Goal: Task Accomplishment & Management: Use online tool/utility

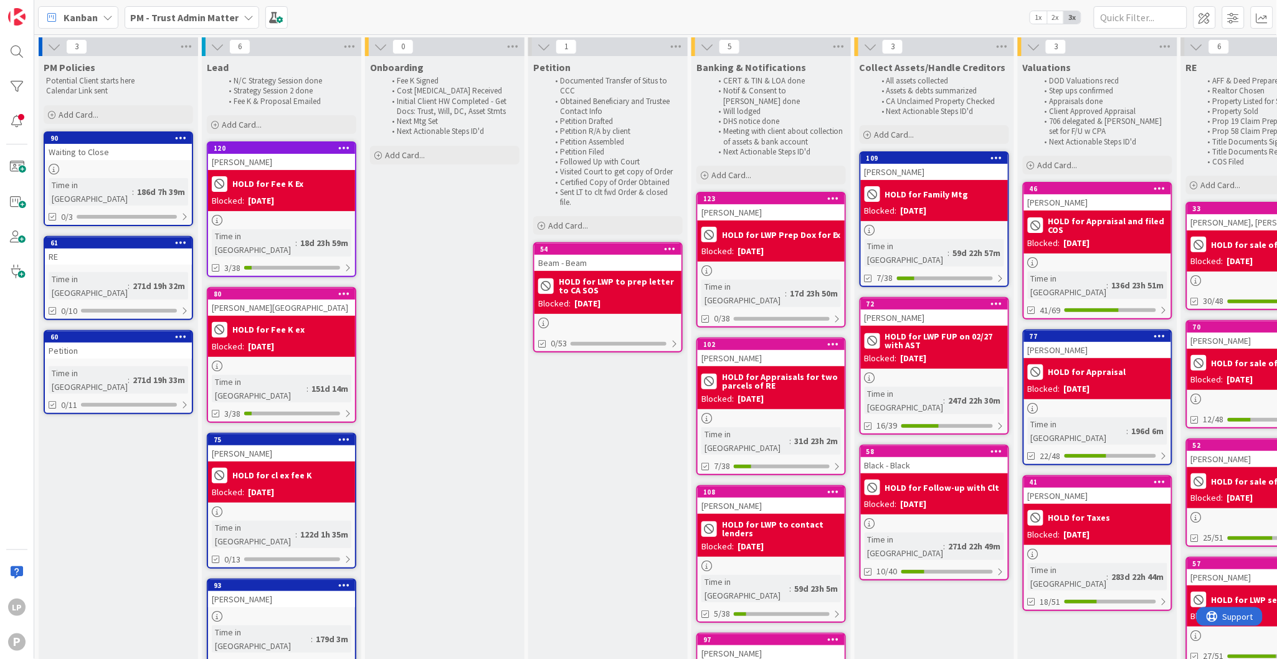
click at [194, 17] on b "PM - Trust Admin Matter" at bounding box center [184, 17] width 108 height 12
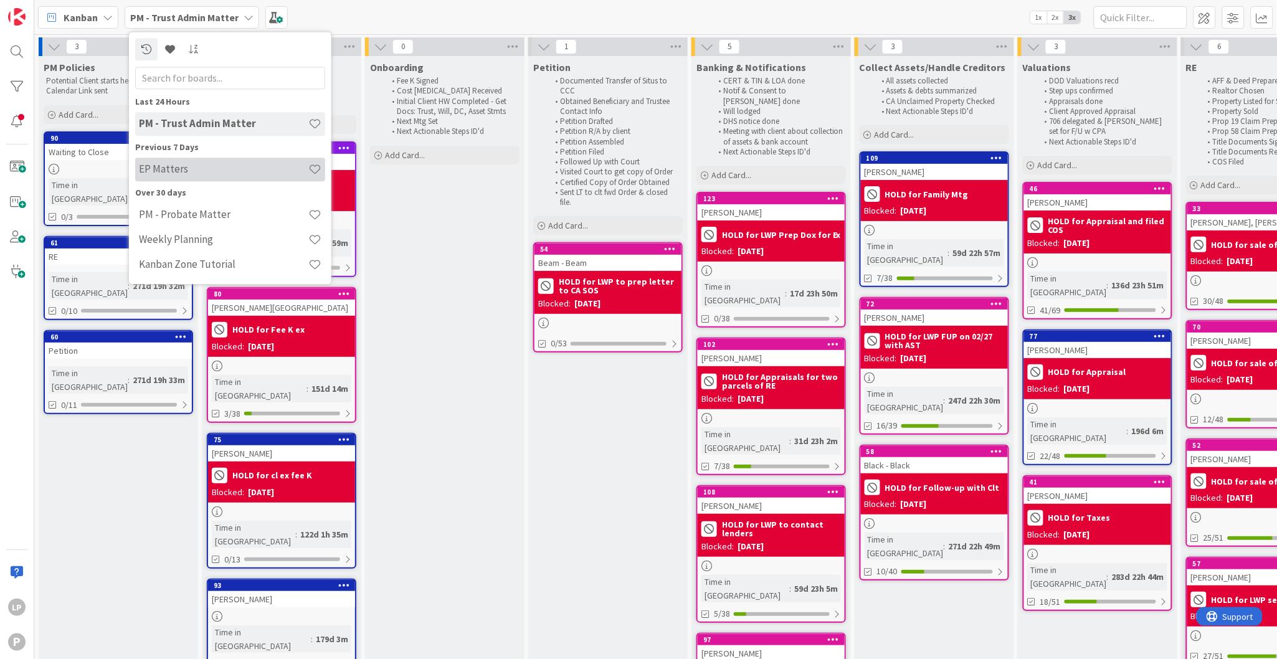
click at [177, 172] on h4 "EP Matters" at bounding box center [223, 169] width 169 height 12
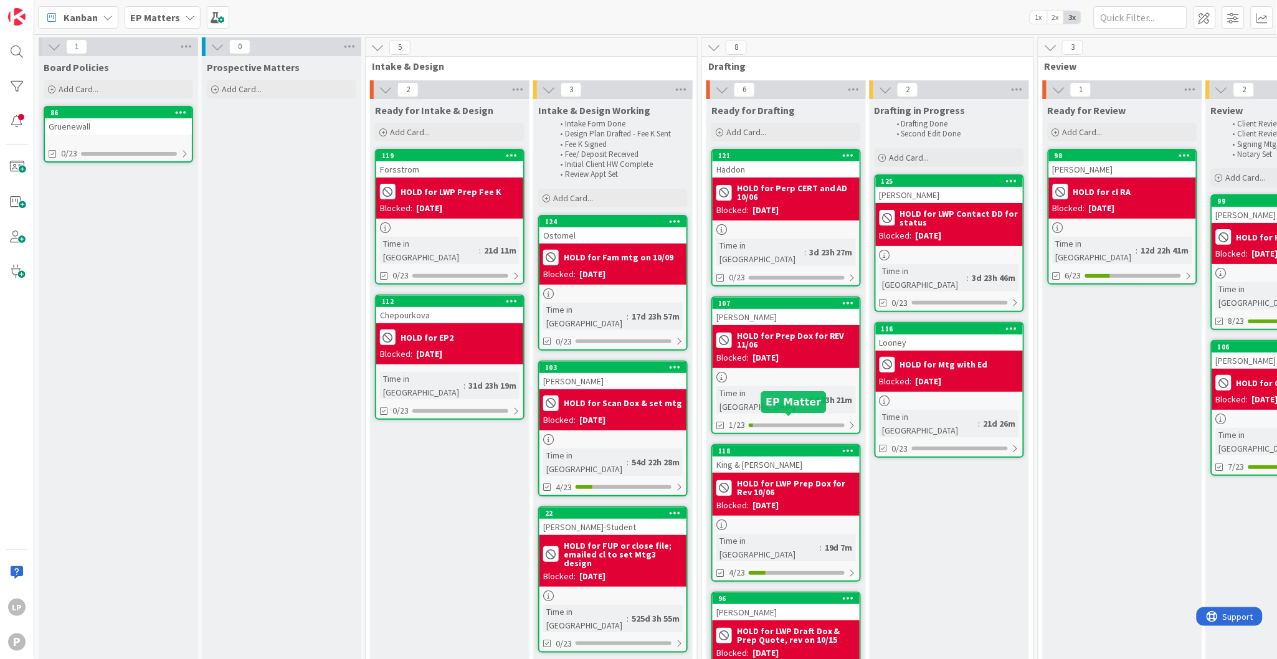
click at [793, 447] on div "118" at bounding box center [788, 451] width 141 height 9
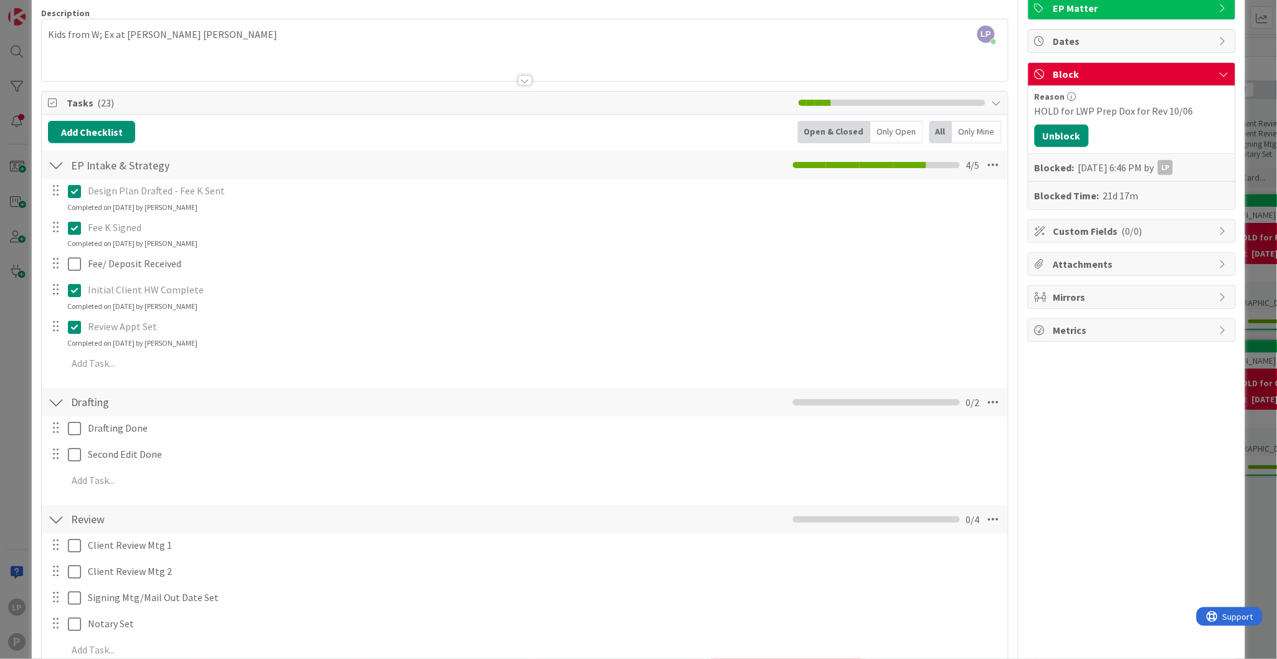
scroll to position [187, 0]
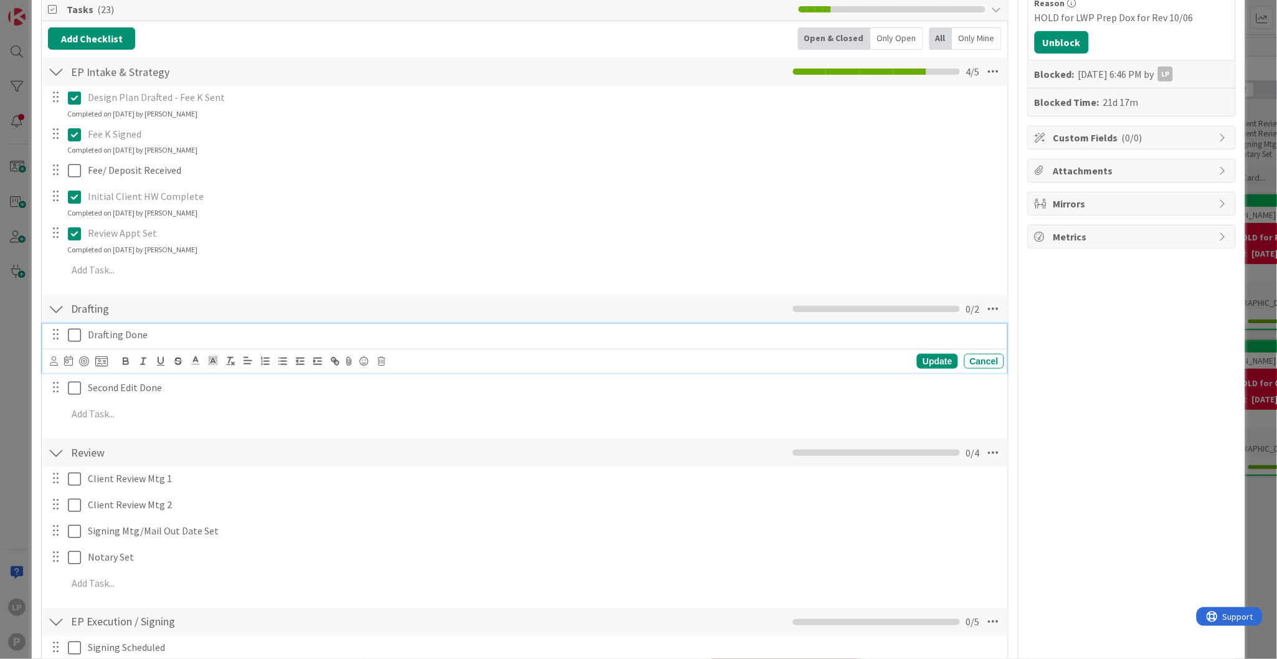
click at [73, 338] on icon at bounding box center [74, 335] width 13 height 15
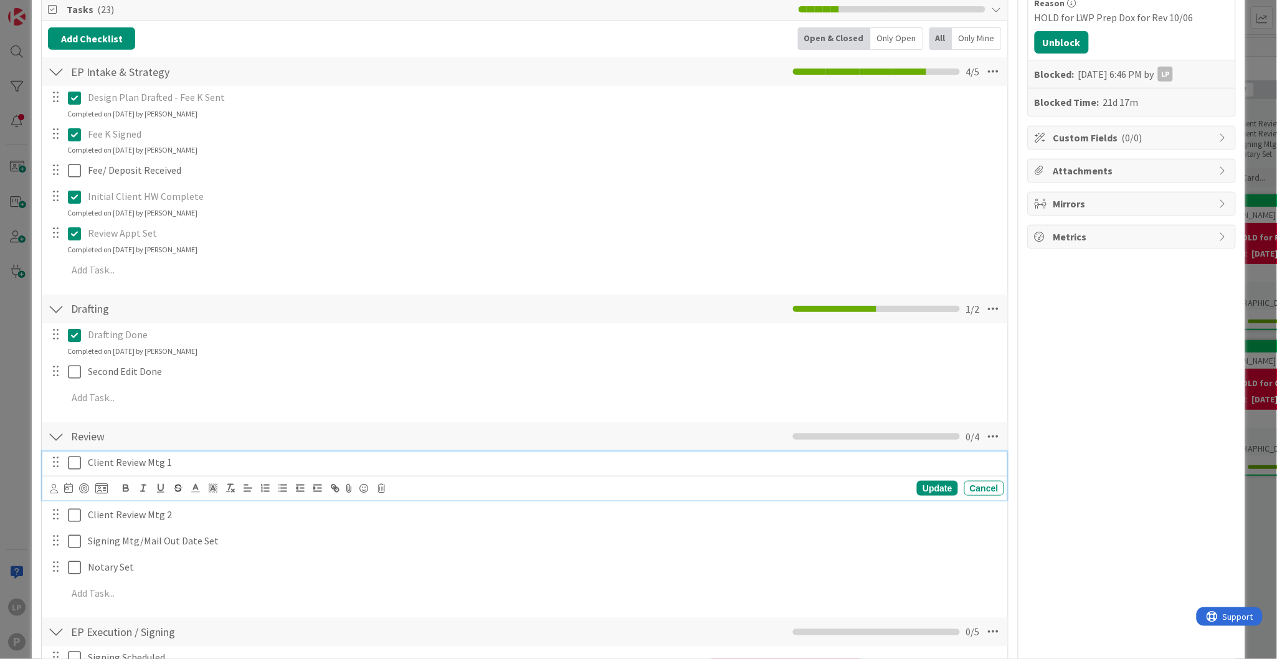
click at [74, 461] on icon at bounding box center [74, 462] width 13 height 15
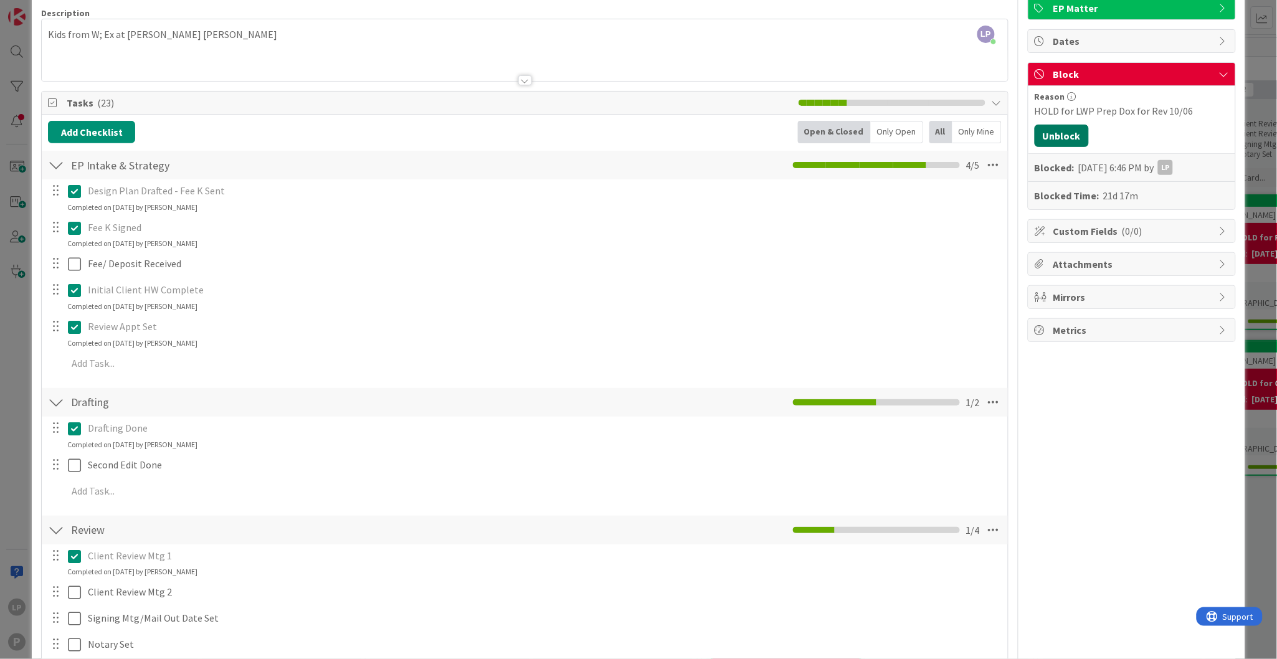
scroll to position [0, 0]
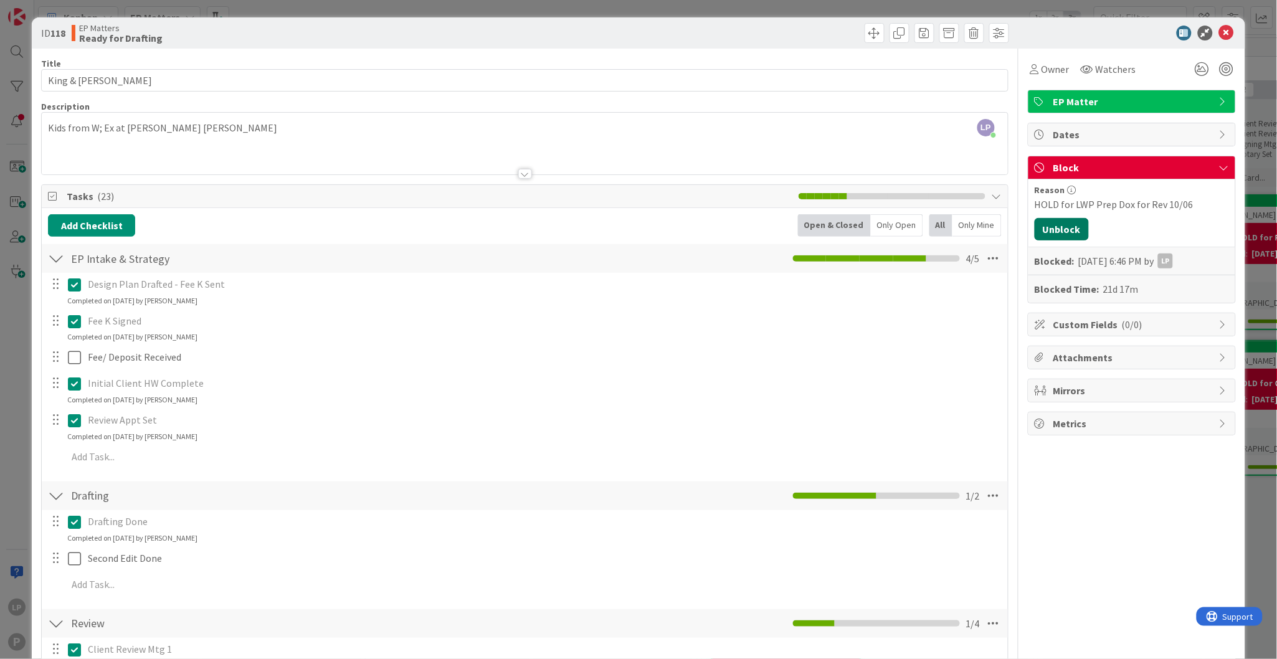
drag, startPoint x: 1051, startPoint y: 227, endPoint x: 1214, endPoint y: 348, distance: 202.6
click at [1051, 227] on button "Unblock" at bounding box center [1062, 229] width 54 height 22
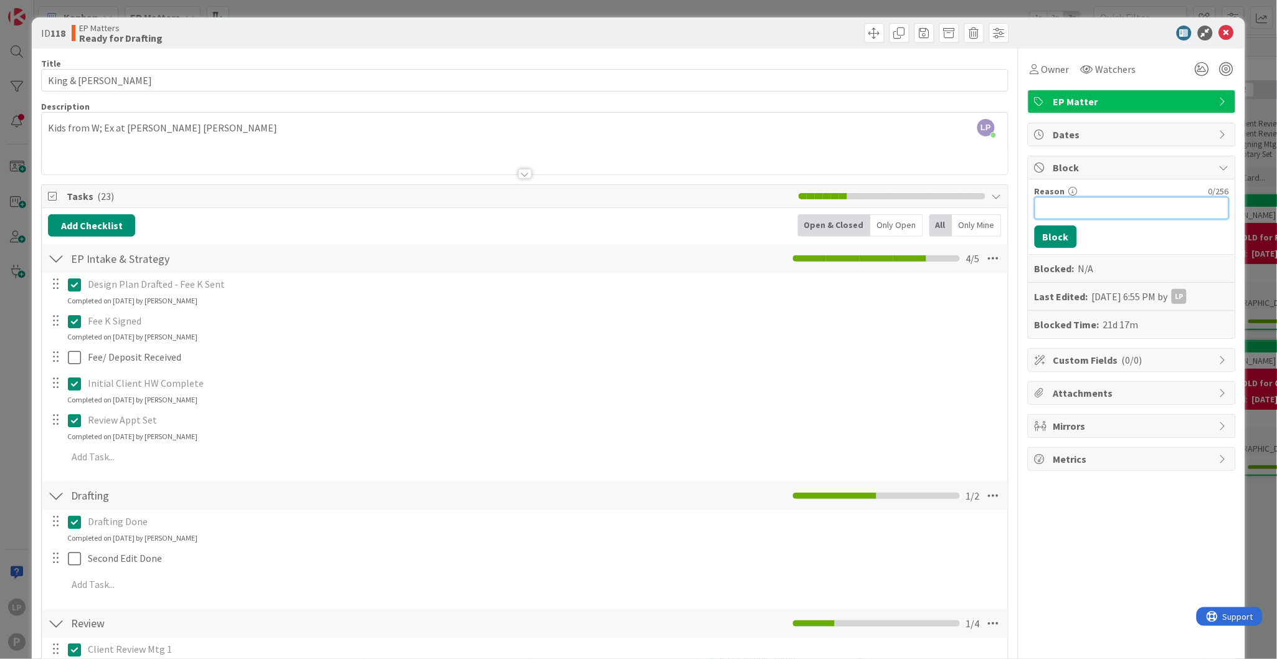
click at [1050, 209] on input "Reason" at bounding box center [1132, 208] width 194 height 22
paste input "HOLD for REV2 10/08"
type input "HOLD for REV2 10/08"
click at [1045, 239] on button "Block" at bounding box center [1056, 237] width 42 height 22
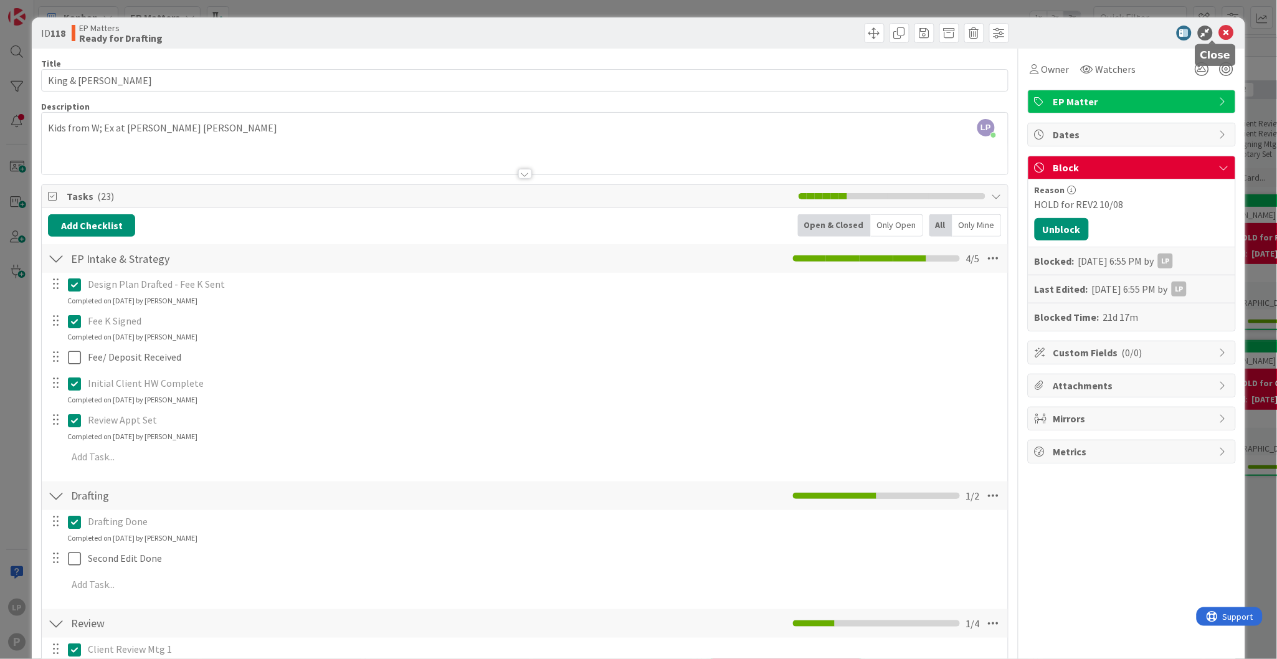
click at [1219, 32] on icon at bounding box center [1226, 33] width 15 height 15
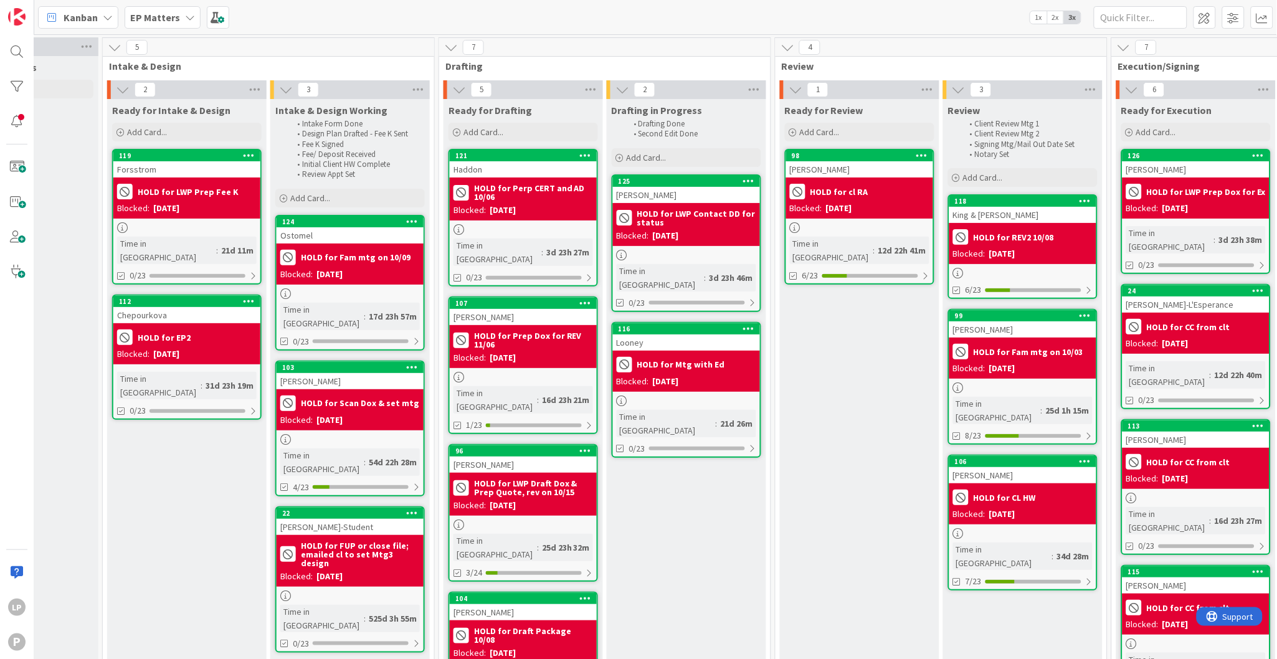
scroll to position [0, 264]
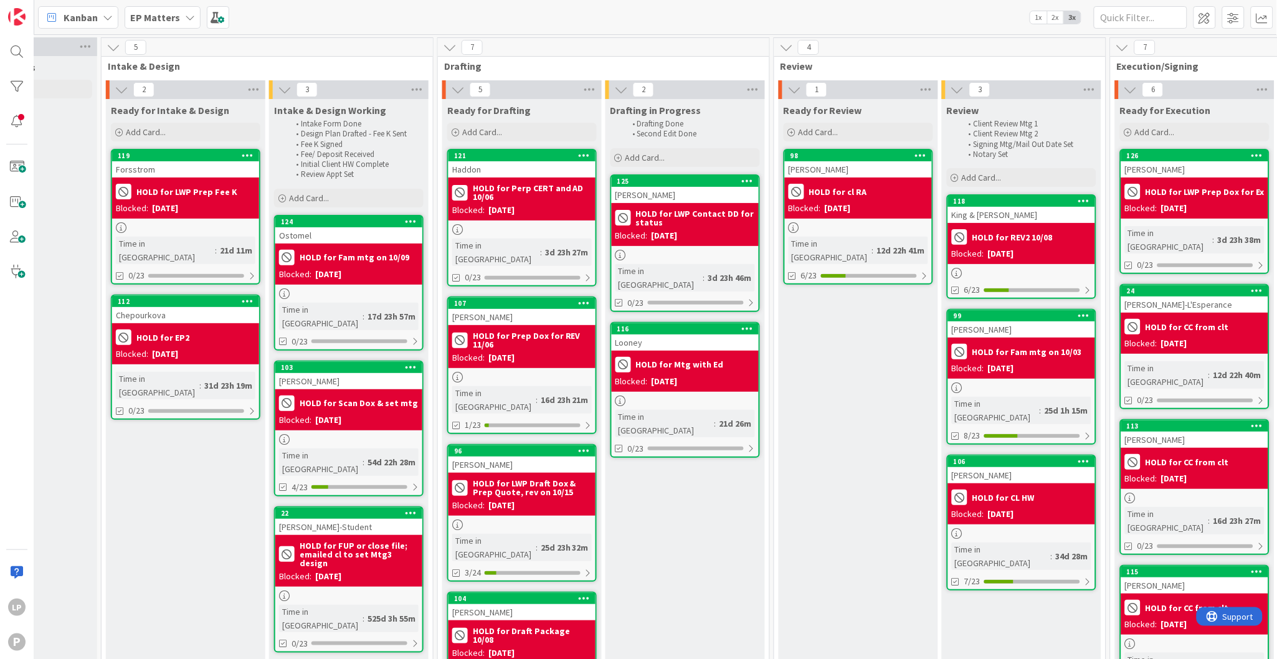
click at [627, 20] on div "Kanban EP Matters 1x 2x 3x" at bounding box center [655, 17] width 1243 height 34
click at [1176, 152] on div "126" at bounding box center [1197, 155] width 141 height 9
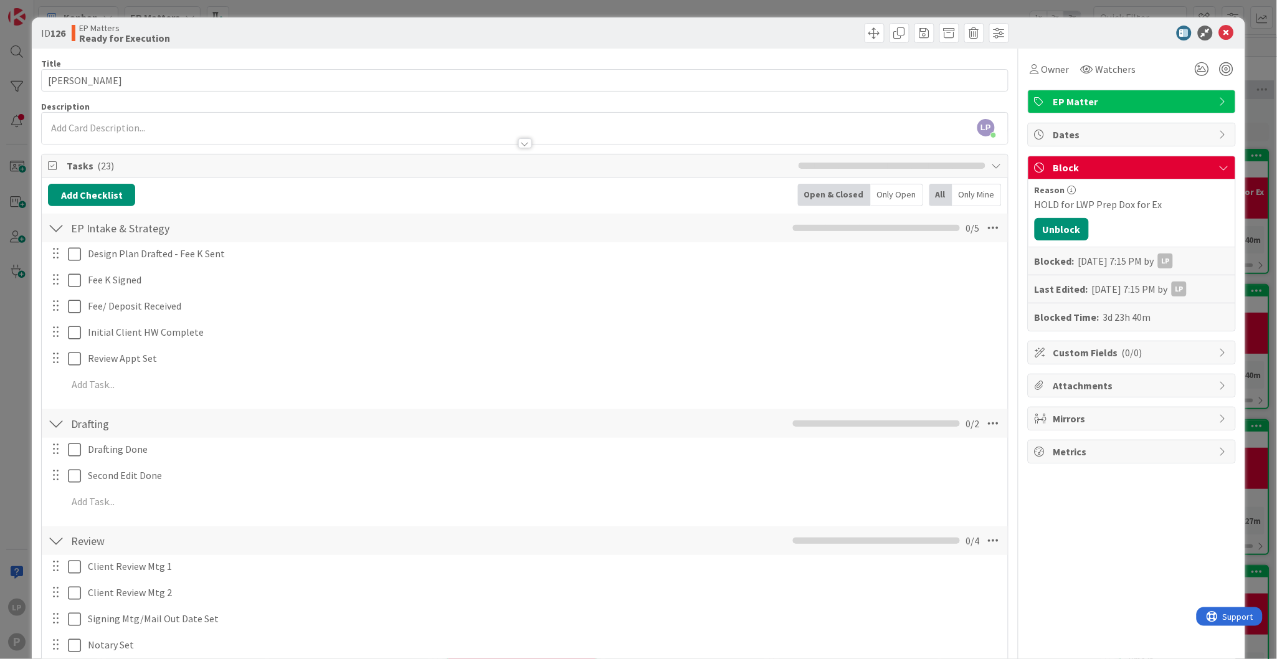
click at [776, 33] on div at bounding box center [768, 33] width 481 height 20
drag, startPoint x: 1045, startPoint y: 233, endPoint x: 1276, endPoint y: 319, distance: 246.0
click at [1045, 233] on button "Unblock" at bounding box center [1062, 229] width 54 height 22
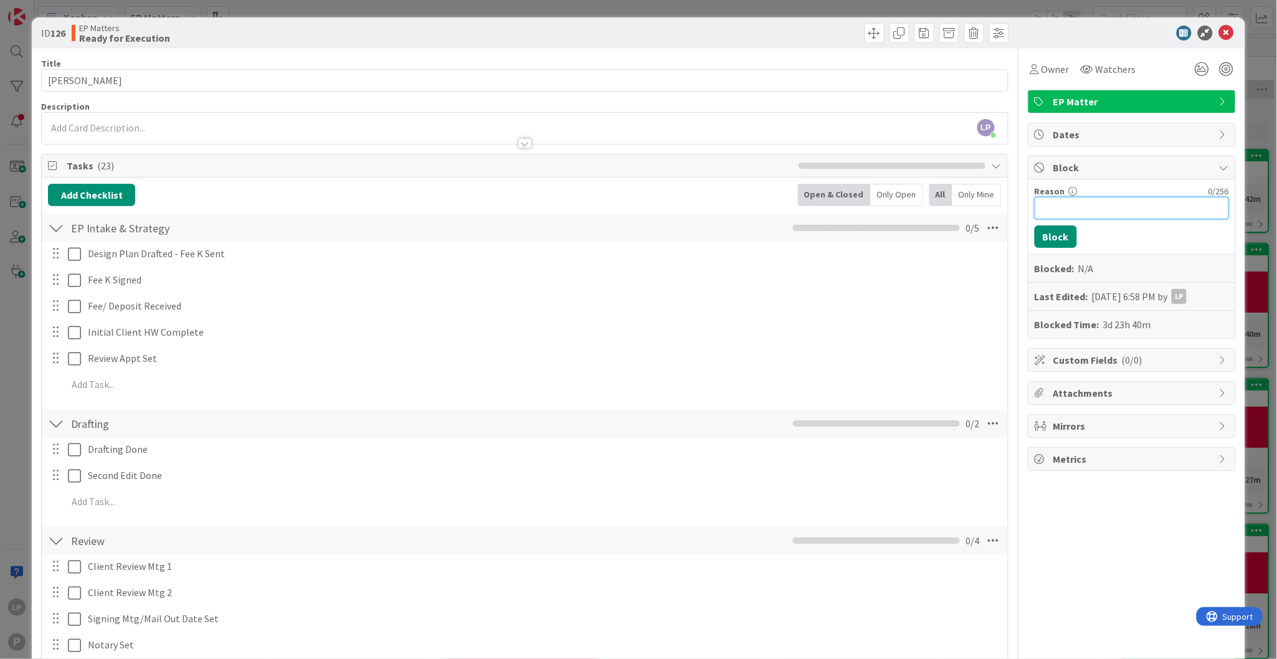
click at [1083, 209] on input "Reason" at bounding box center [1132, 208] width 194 height 22
paste input "HOLD for scan and file Ex Dox"
type input "HOLD for scan and file Ex Dox"
click at [1042, 241] on button "Block" at bounding box center [1056, 237] width 42 height 22
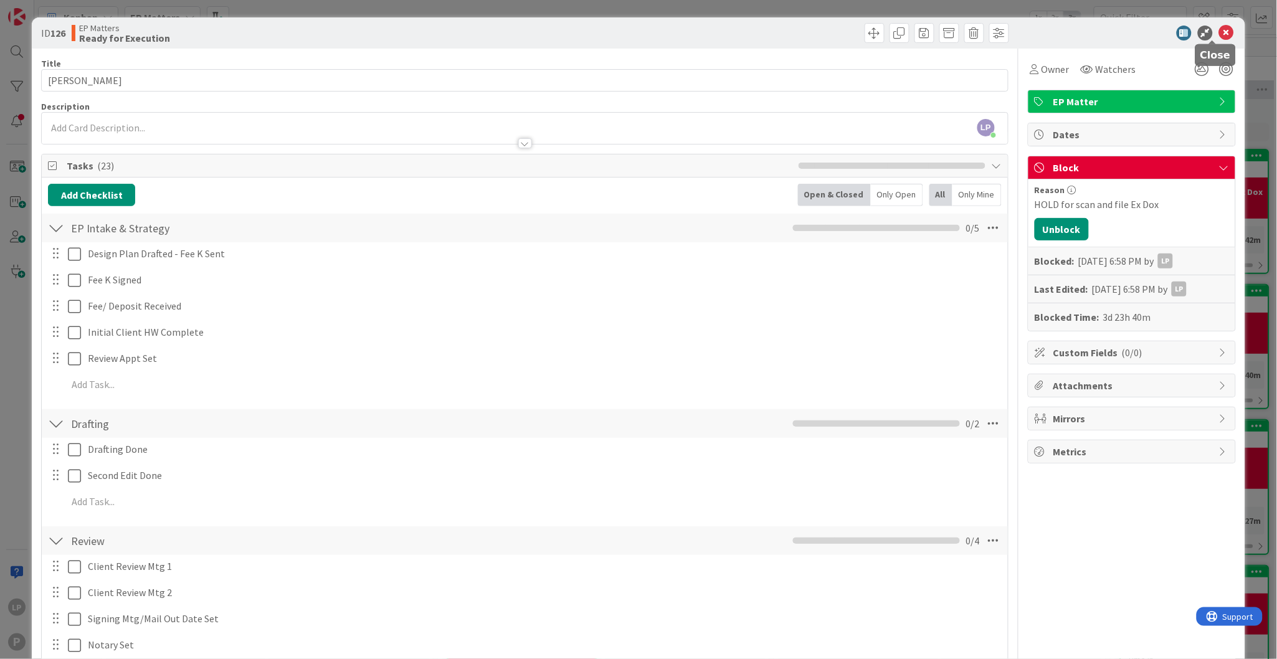
click at [1219, 30] on icon at bounding box center [1226, 33] width 15 height 15
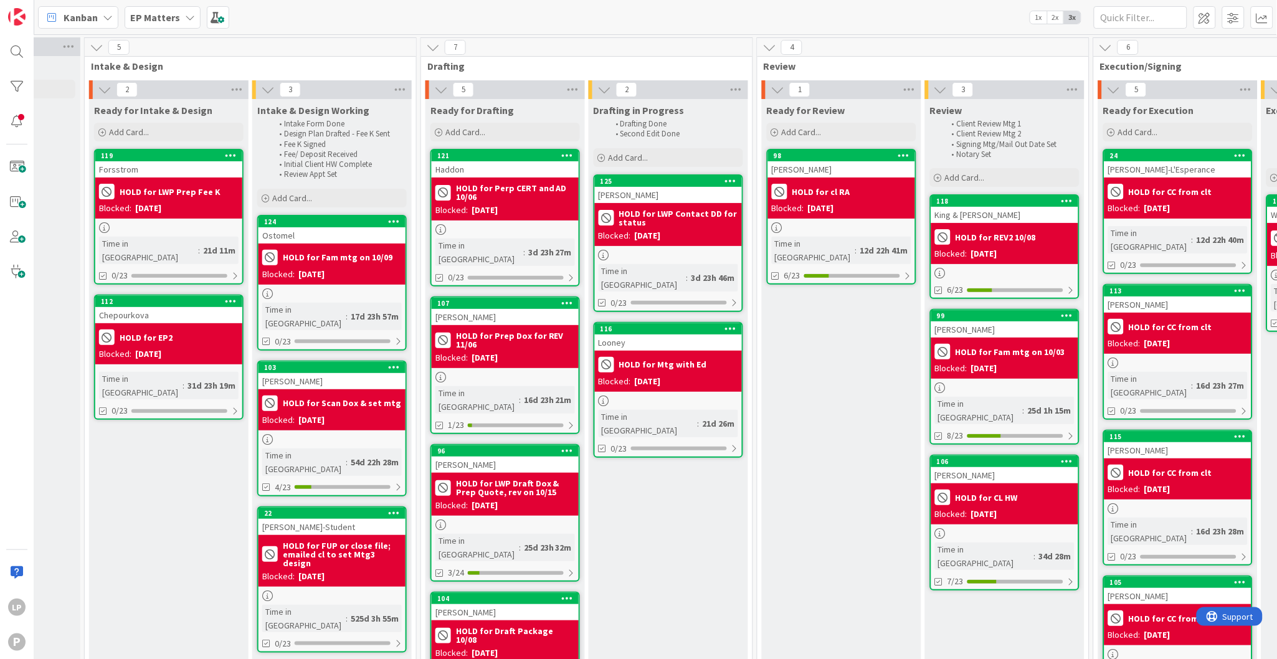
scroll to position [0, 283]
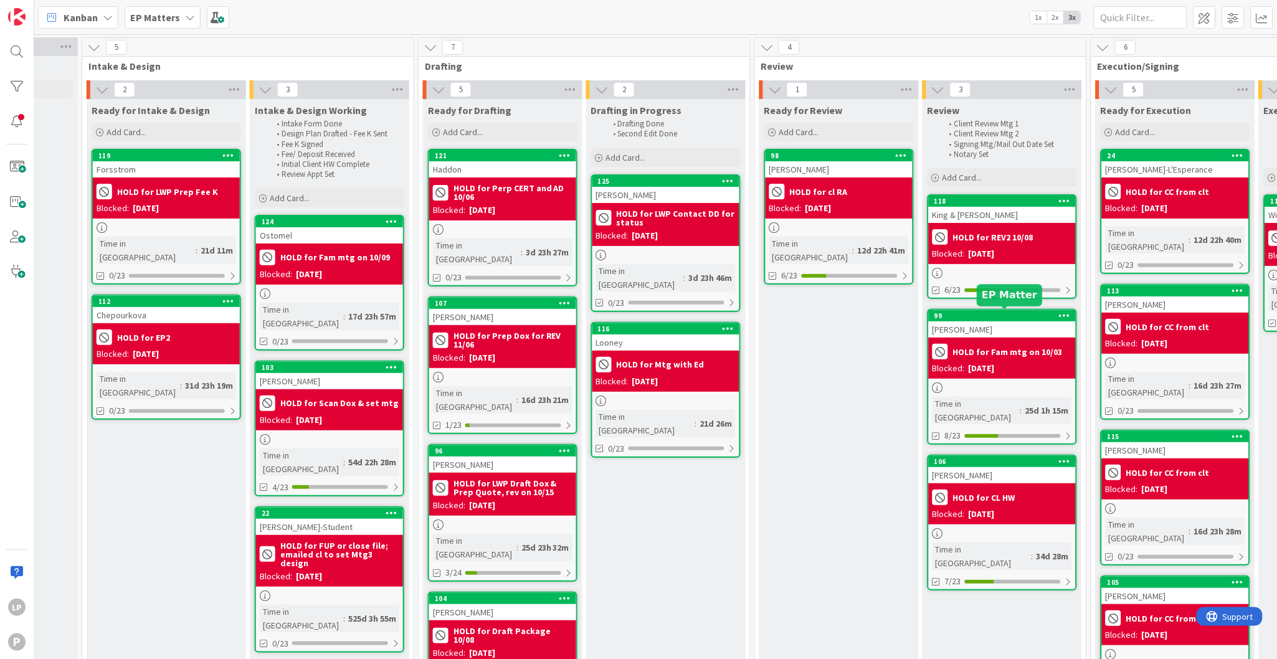
click at [974, 317] on div "99" at bounding box center [1005, 316] width 141 height 9
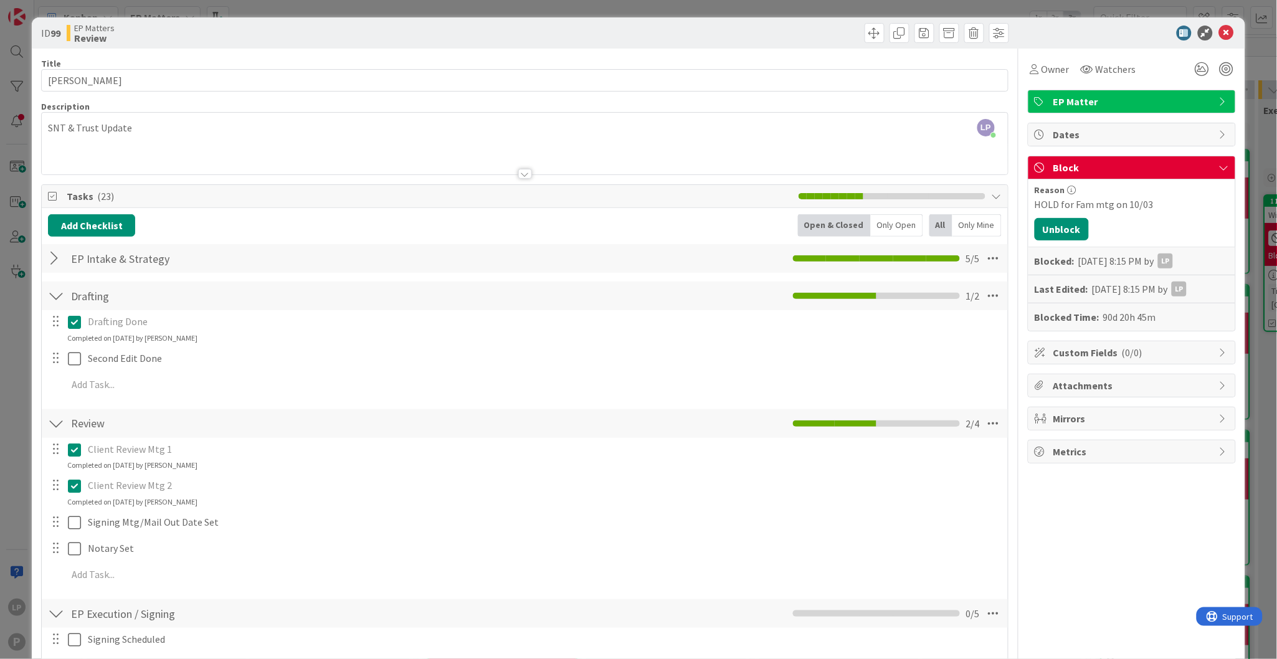
scroll to position [93, 0]
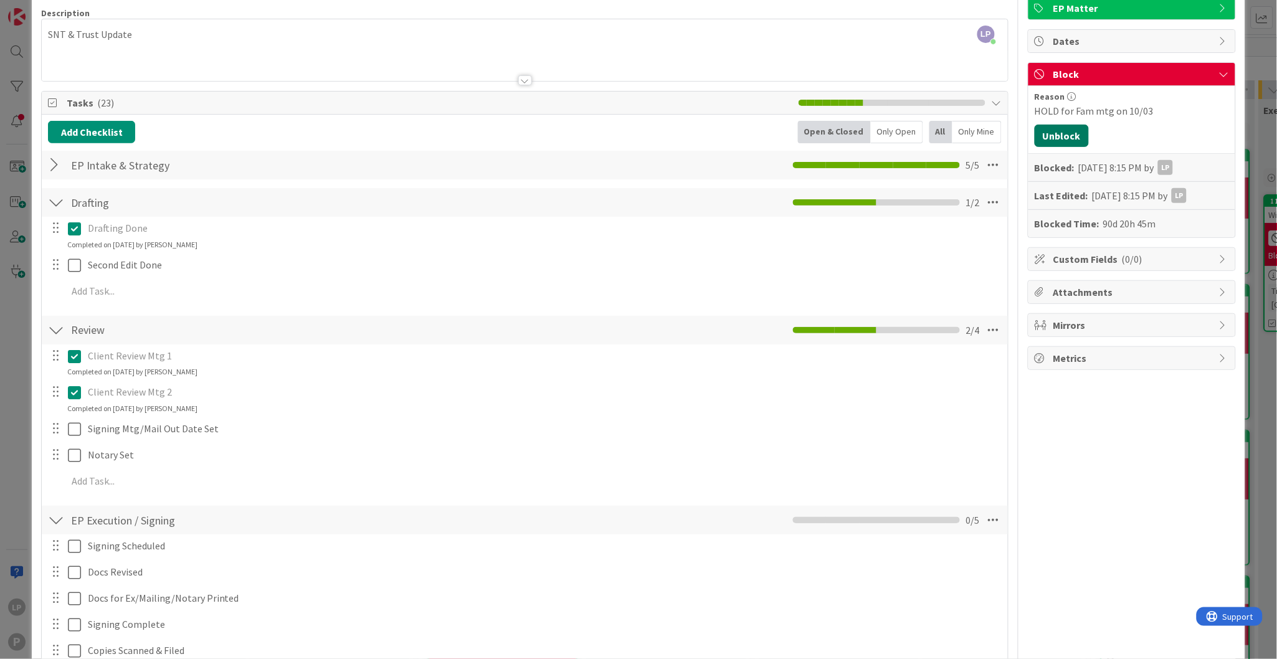
drag, startPoint x: 1054, startPoint y: 140, endPoint x: 1072, endPoint y: 158, distance: 26.0
click at [1054, 140] on button "Unblock" at bounding box center [1062, 136] width 54 height 22
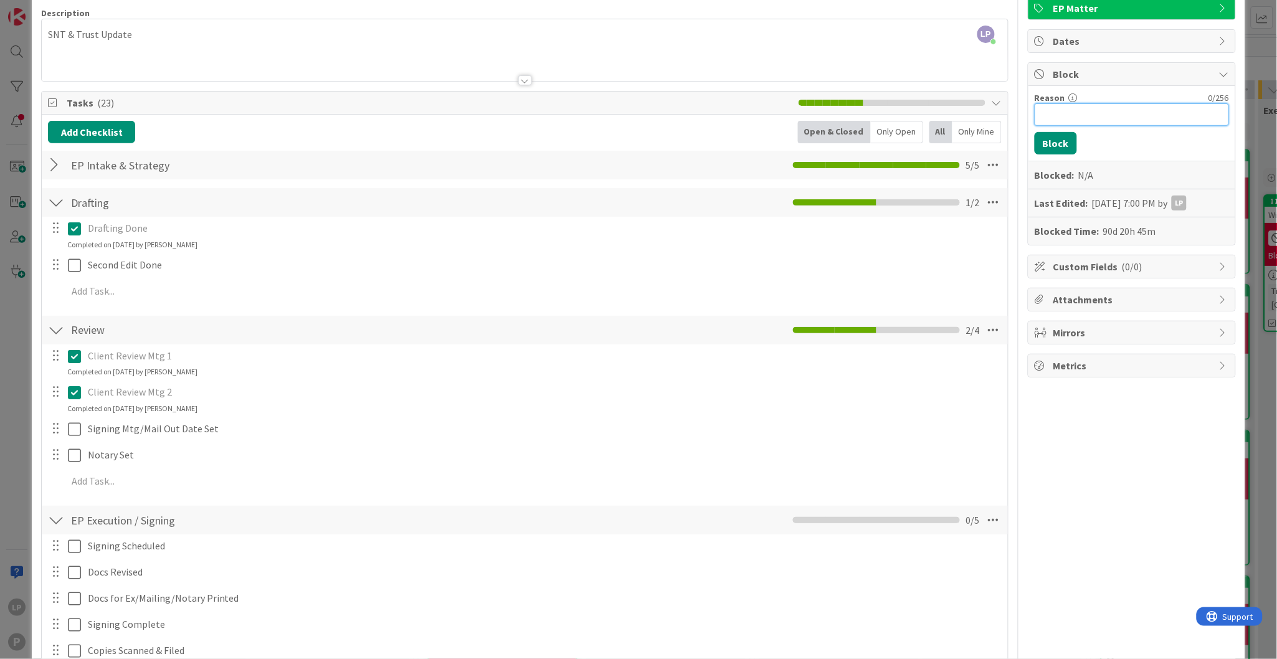
click at [1092, 118] on input "Reason" at bounding box center [1132, 114] width 194 height 22
paste input "HOLD for set date for REV3"
type input "HOLD for set date for REV3"
click at [1050, 145] on button "Block" at bounding box center [1056, 143] width 42 height 22
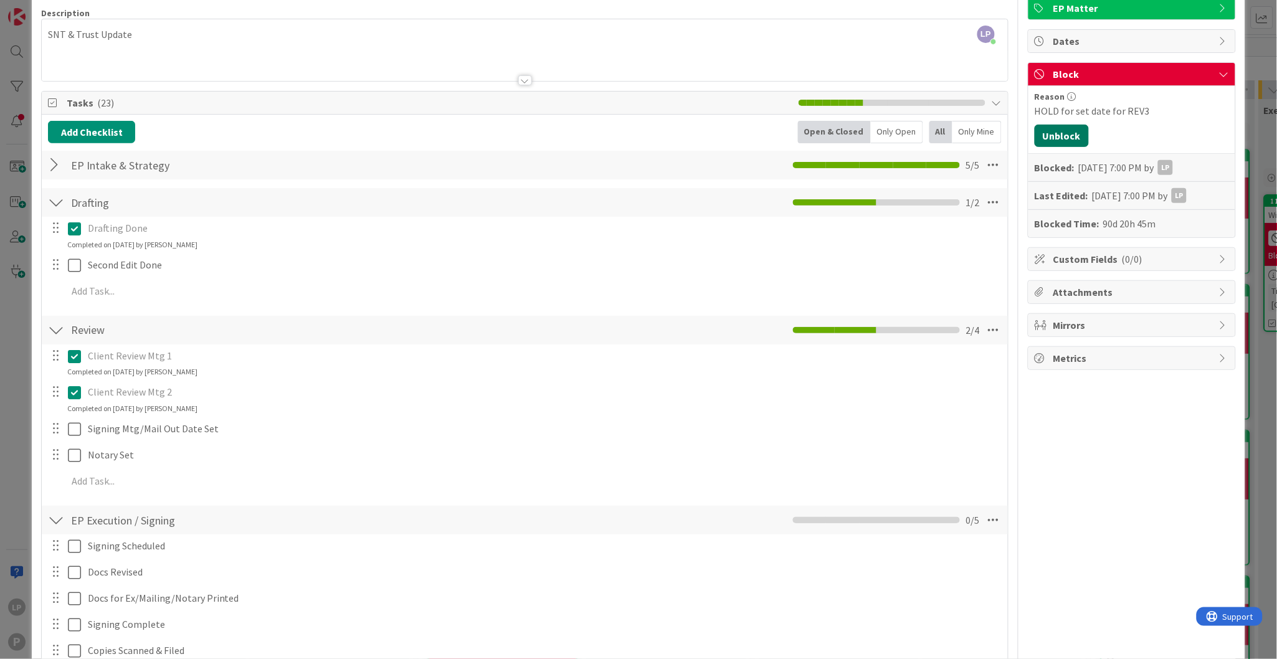
scroll to position [0, 0]
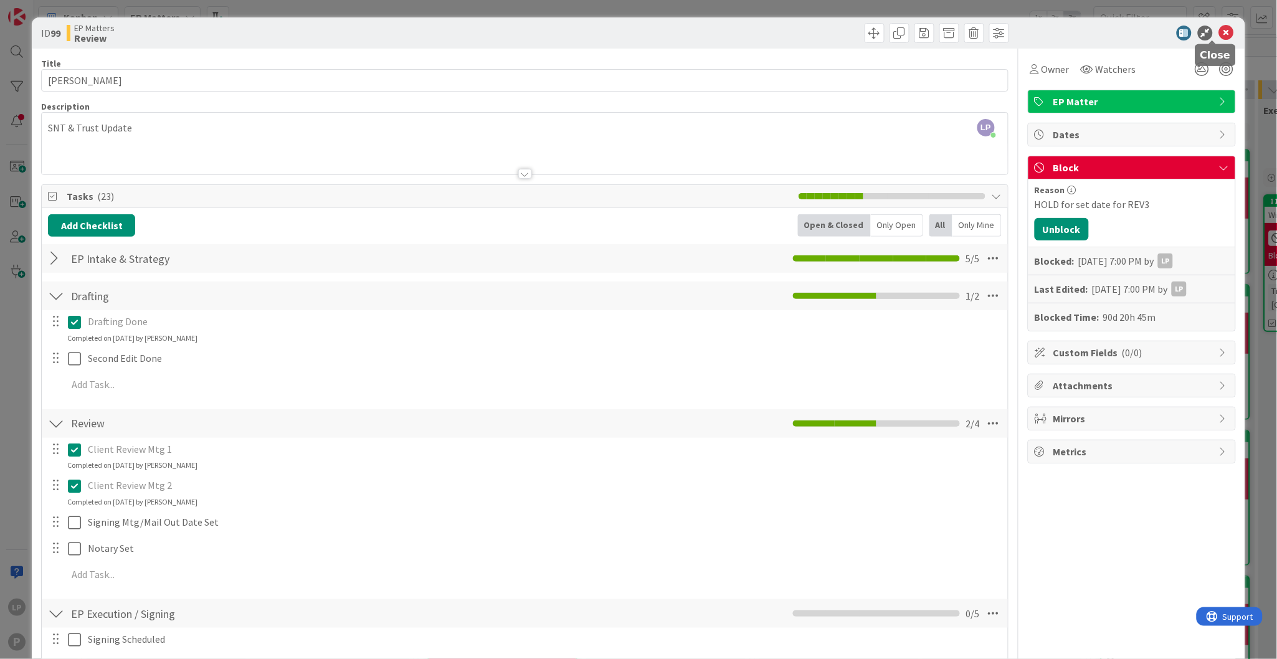
click at [1219, 34] on icon at bounding box center [1226, 33] width 15 height 15
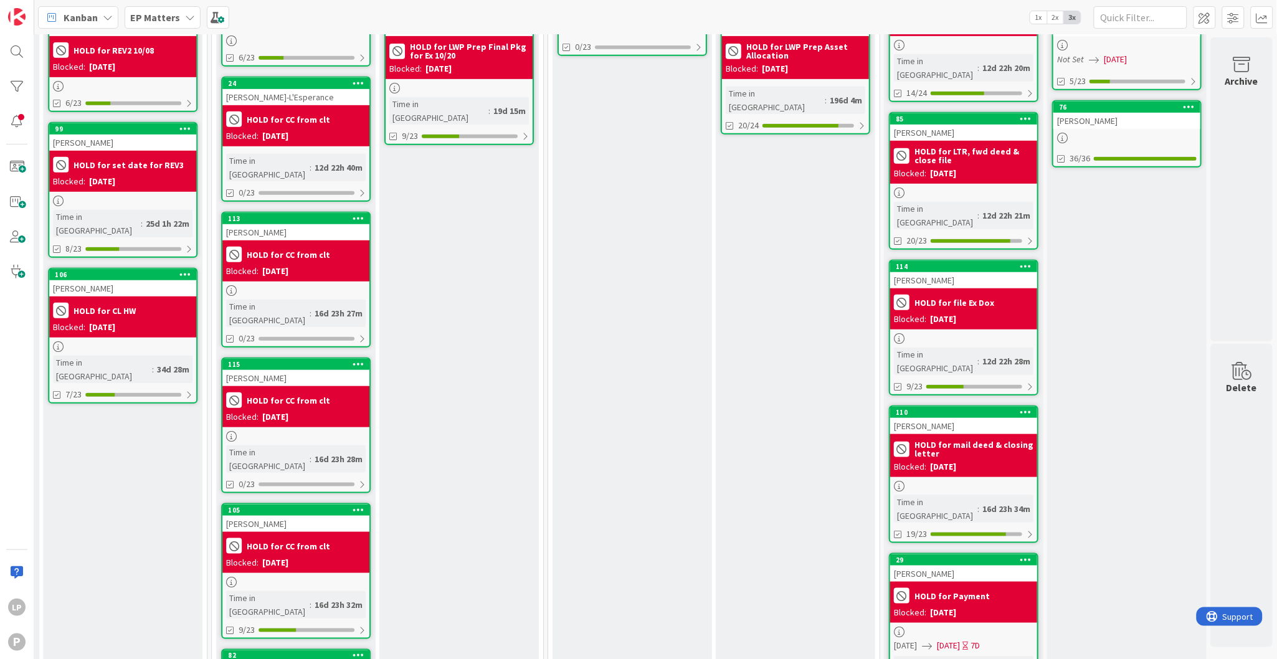
scroll to position [0, 1178]
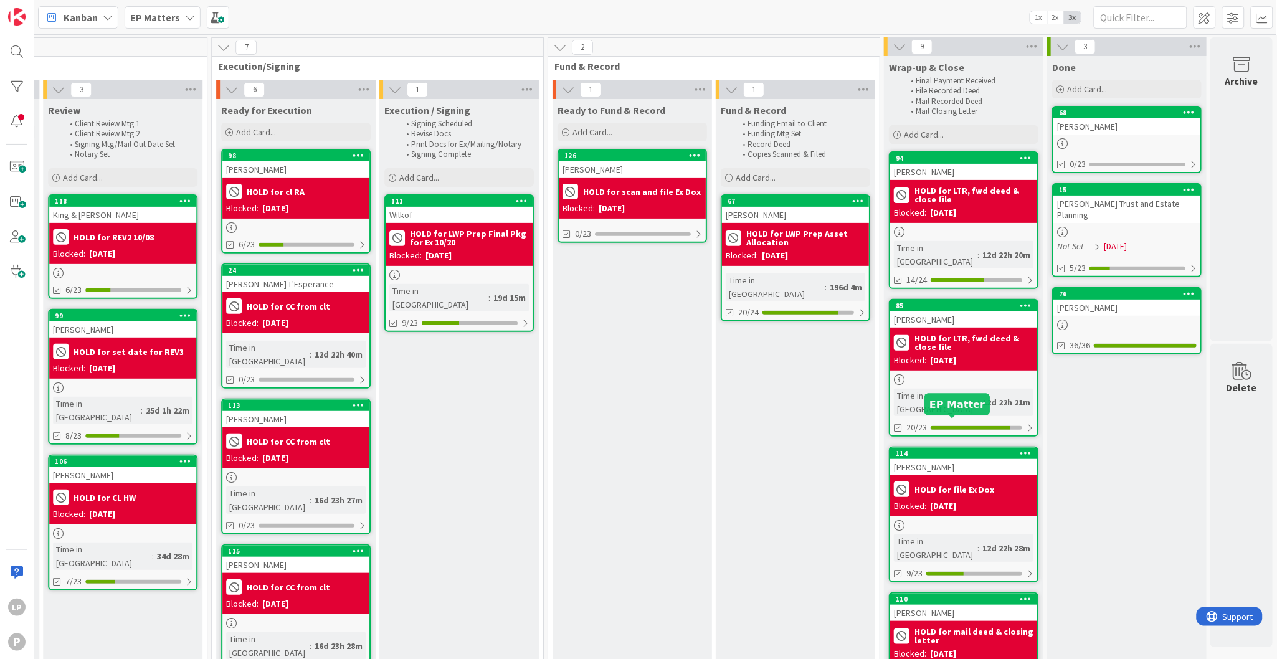
click at [937, 449] on div "114" at bounding box center [966, 453] width 141 height 9
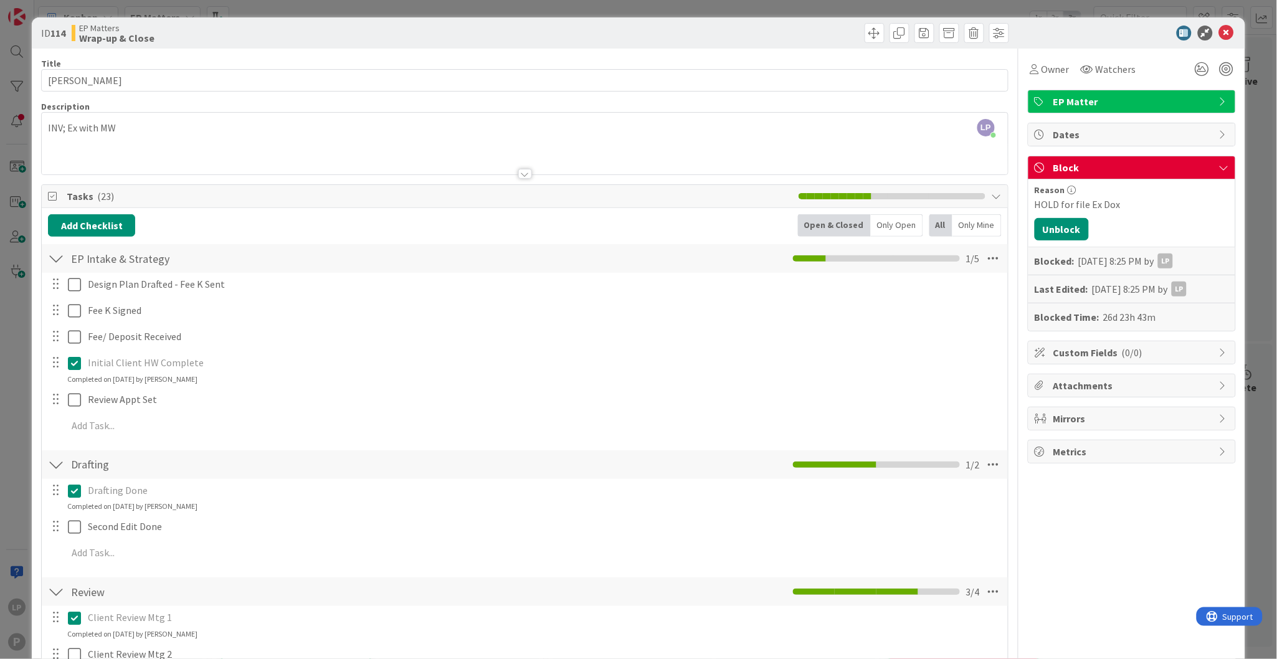
drag, startPoint x: 752, startPoint y: 25, endPoint x: 951, endPoint y: 112, distance: 217.0
click at [752, 26] on div at bounding box center [768, 33] width 481 height 20
click at [1044, 237] on button "Unblock" at bounding box center [1062, 229] width 54 height 22
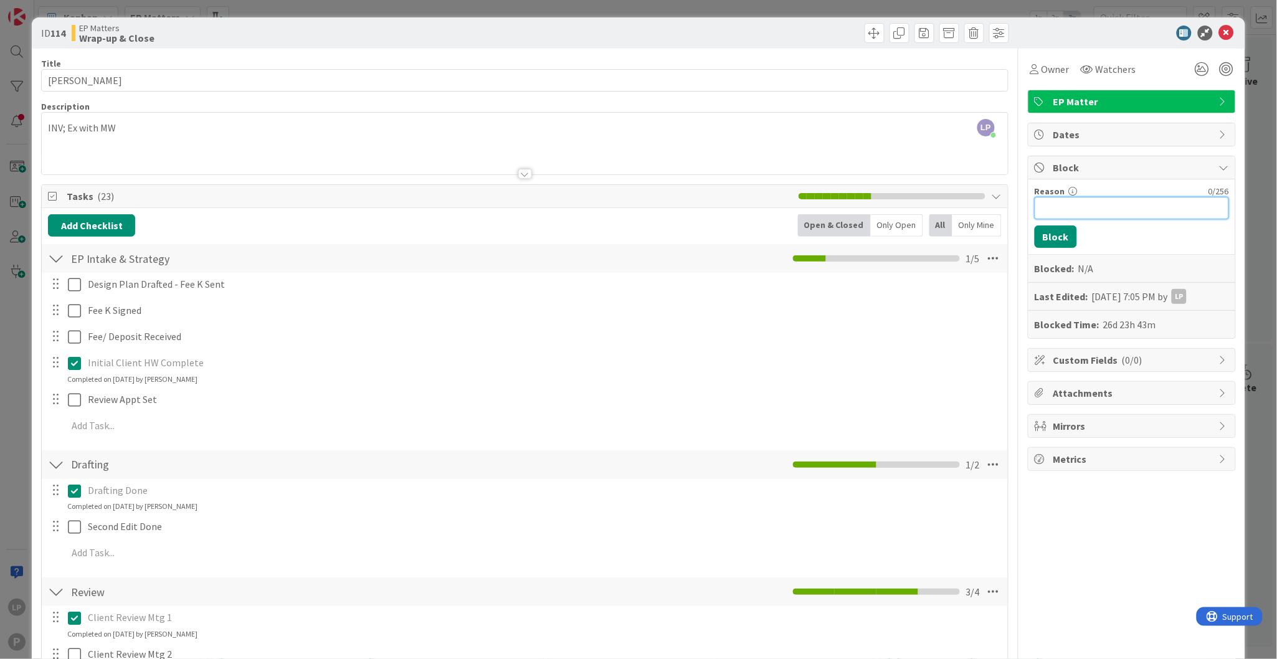
click at [1088, 204] on input "Reason" at bounding box center [1132, 208] width 194 height 22
paste input "HOLD for Soloway upload link"
type input "HOLD for Soloway upload link"
click at [1041, 237] on button "Block" at bounding box center [1056, 237] width 42 height 22
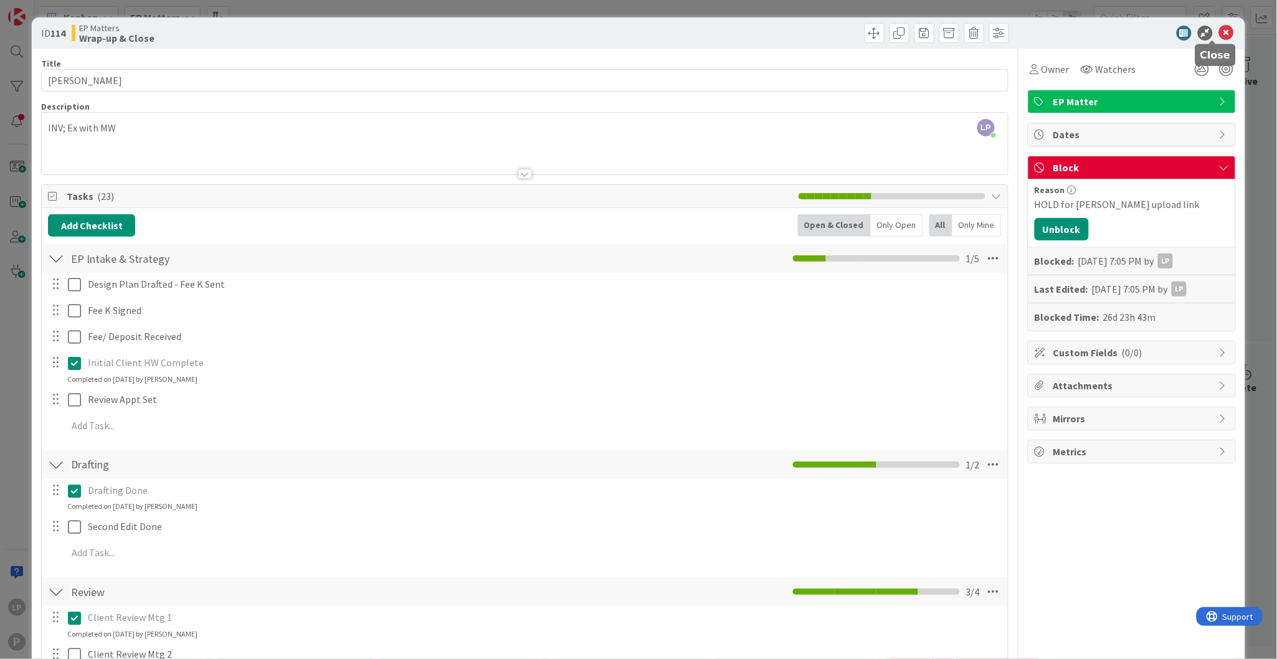
click at [1219, 29] on icon at bounding box center [1226, 33] width 15 height 15
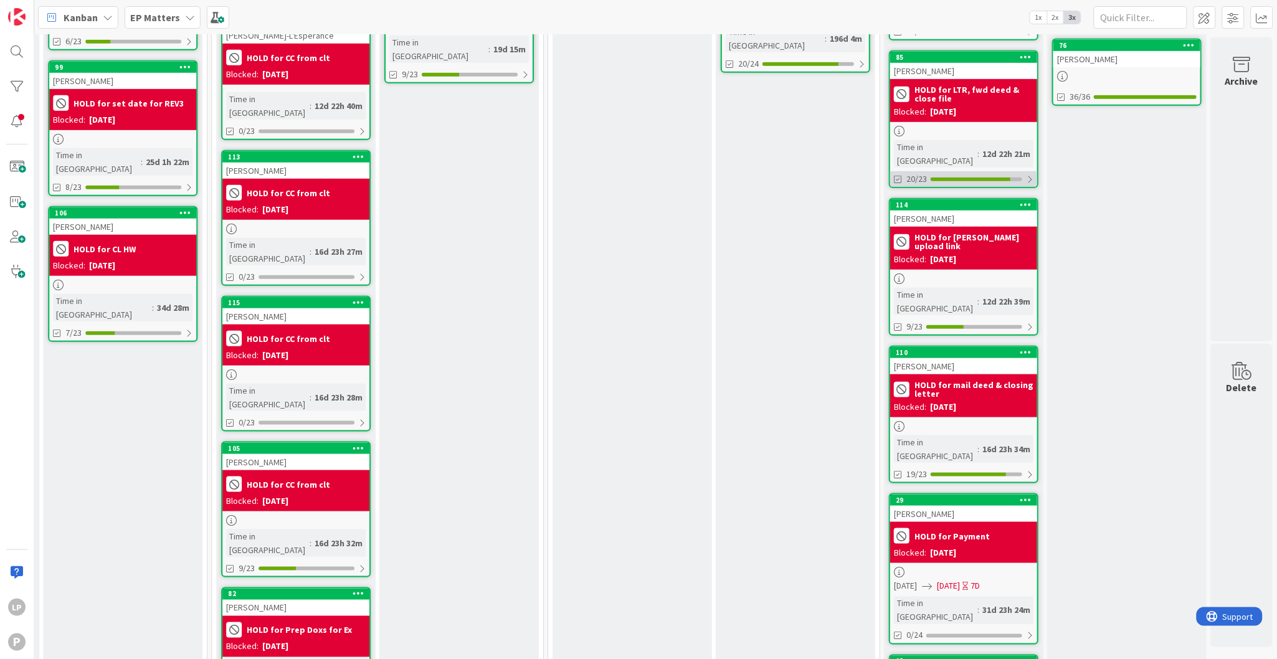
scroll to position [280, 1178]
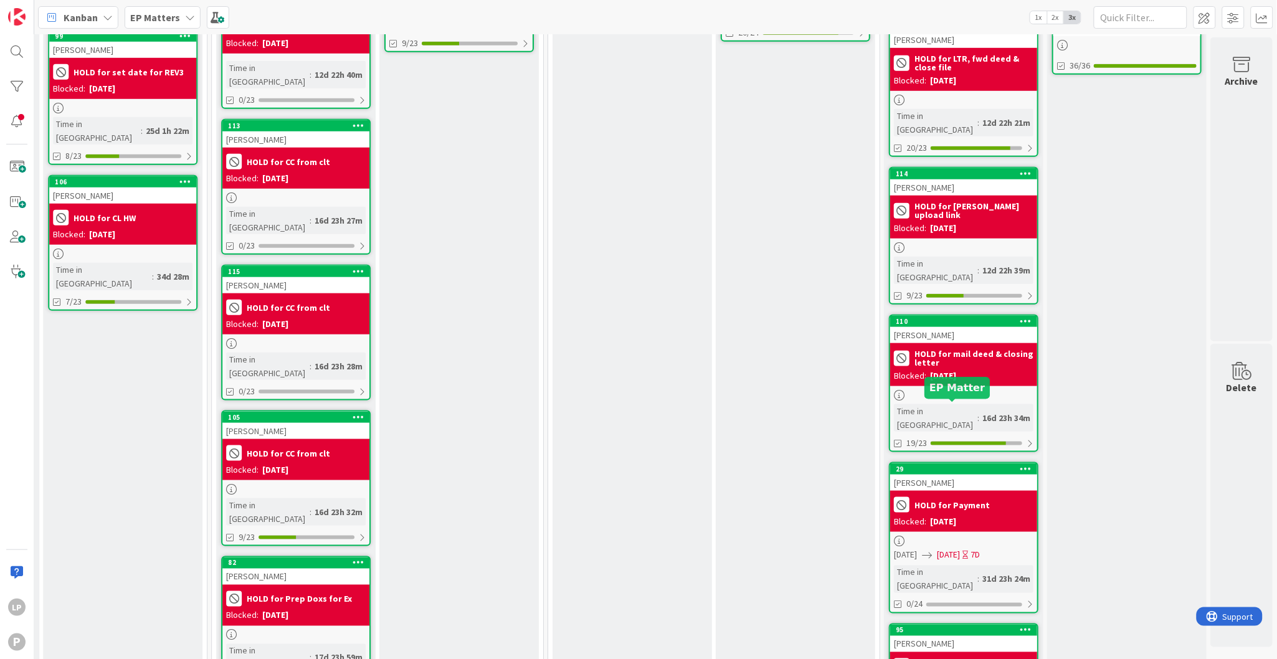
click at [956, 465] on div "29" at bounding box center [966, 469] width 141 height 9
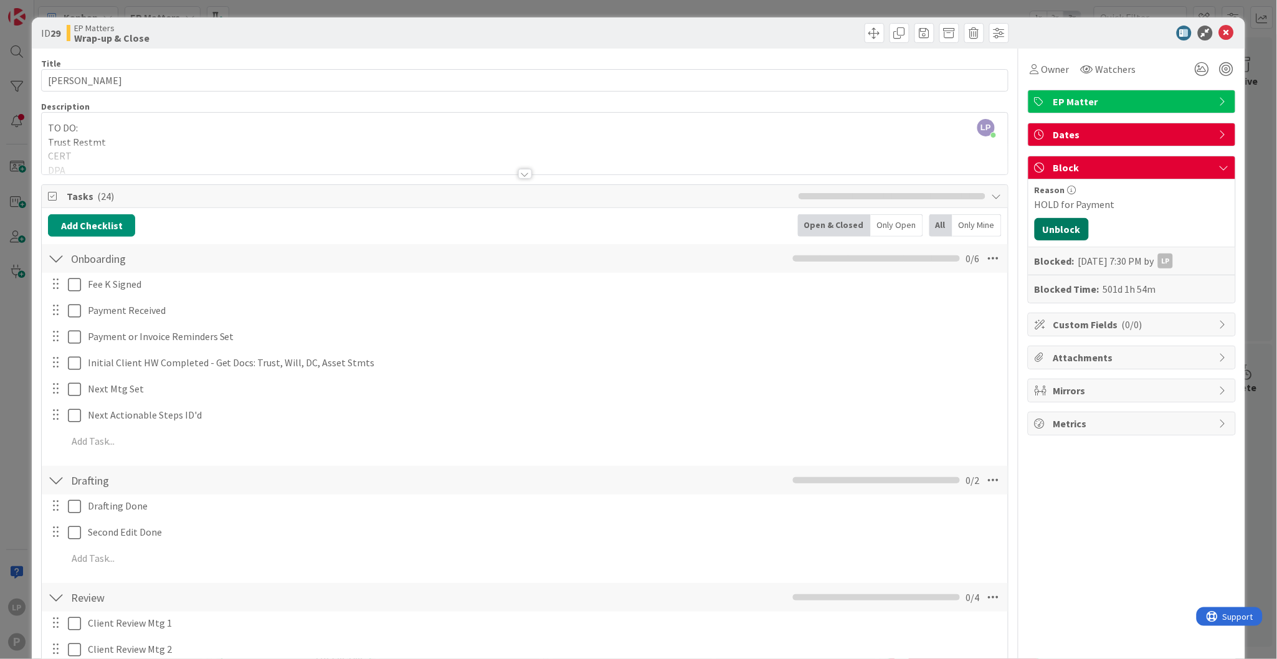
click at [1054, 230] on button "Unblock" at bounding box center [1062, 229] width 54 height 22
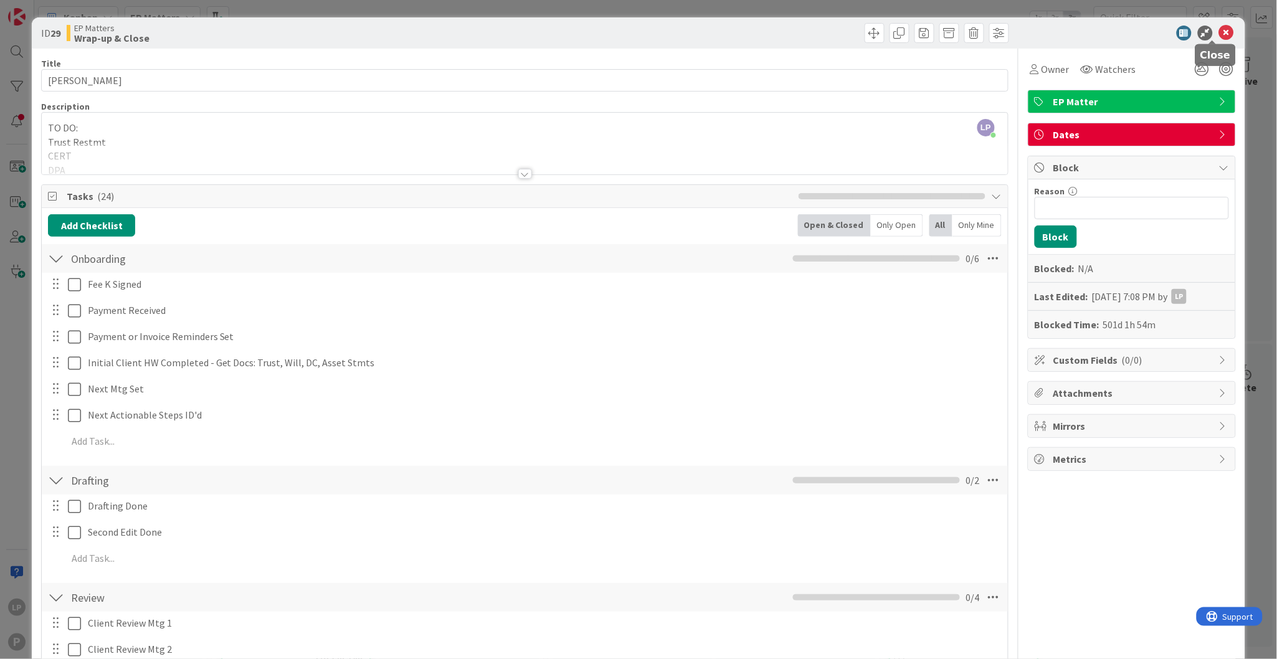
click at [1219, 33] on icon at bounding box center [1226, 33] width 15 height 15
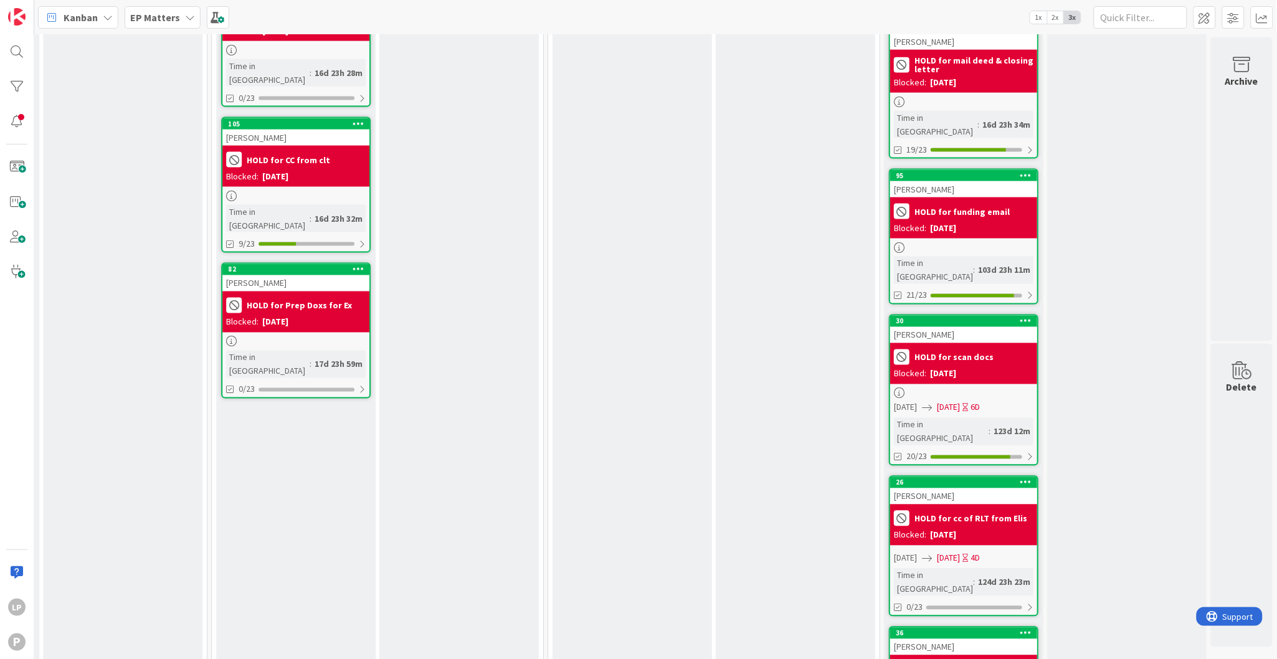
scroll to position [576, 1178]
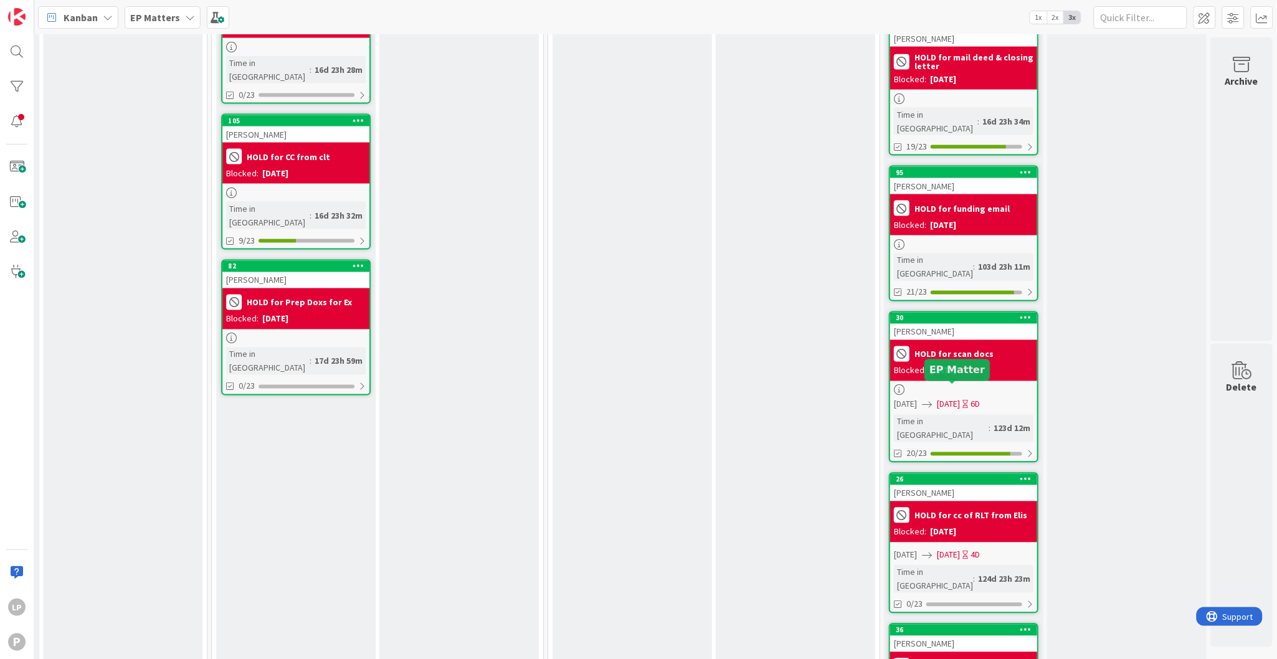
click at [921, 475] on div "26" at bounding box center [966, 479] width 141 height 9
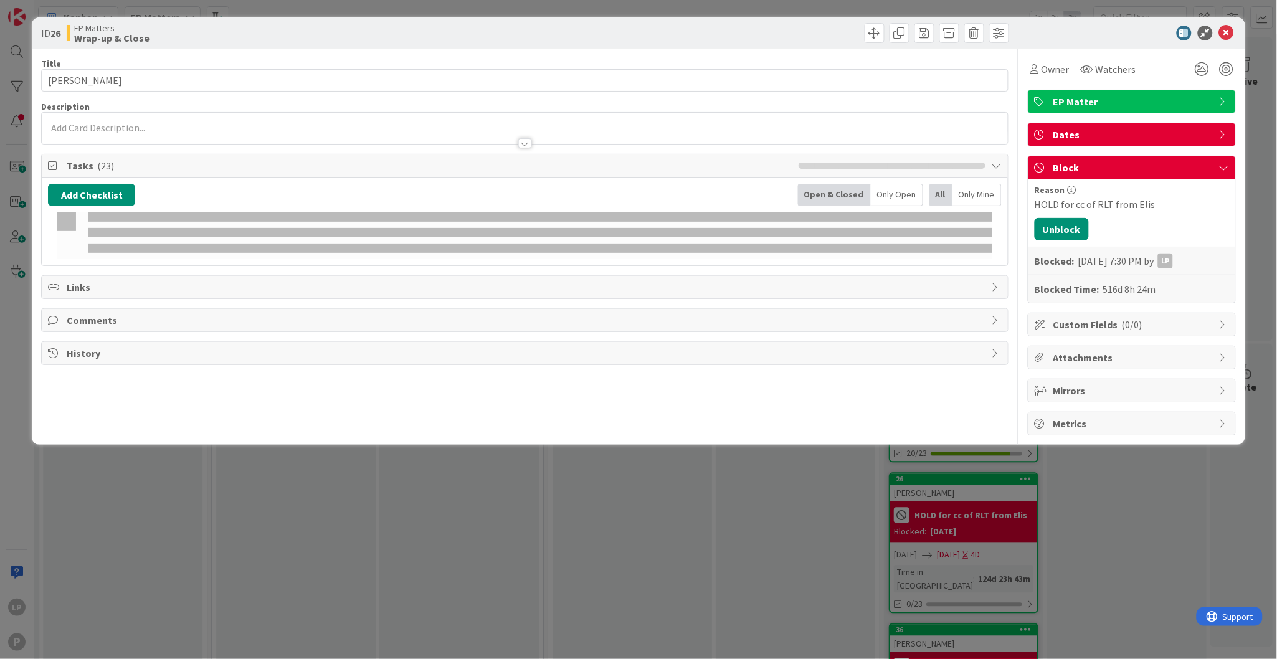
click at [1057, 202] on div "HOLD for cc of RLT from Elis" at bounding box center [1132, 204] width 194 height 15
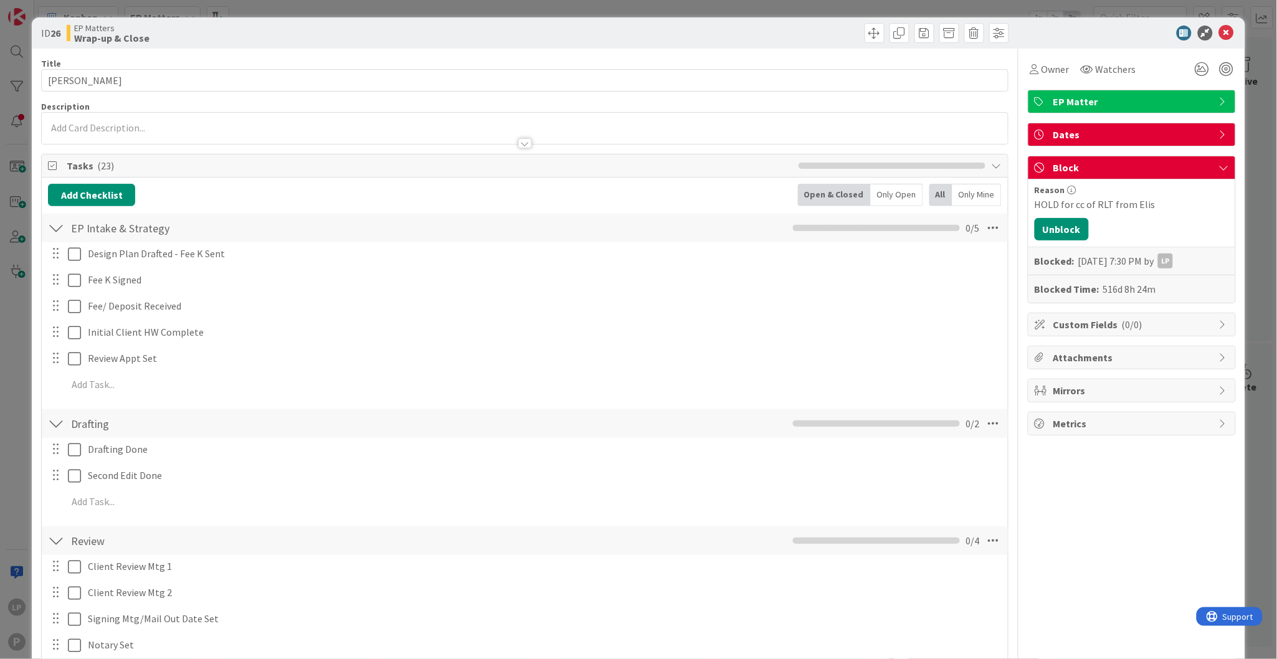
click at [1153, 197] on div "HOLD for cc of RLT from Elis" at bounding box center [1132, 204] width 194 height 15
click at [1156, 197] on div "HOLD for cc of RLT from Elis" at bounding box center [1132, 204] width 194 height 15
drag, startPoint x: 1146, startPoint y: 201, endPoint x: 1015, endPoint y: 204, distance: 131.5
click at [1029, 204] on div "Reason HOLD for cc of RLT from Elis Unblock Blocked: 2025/Jun/03 7:30 PM by LP …" at bounding box center [1132, 240] width 207 height 123
copy div "HOLD for cc of RLT from Elis"
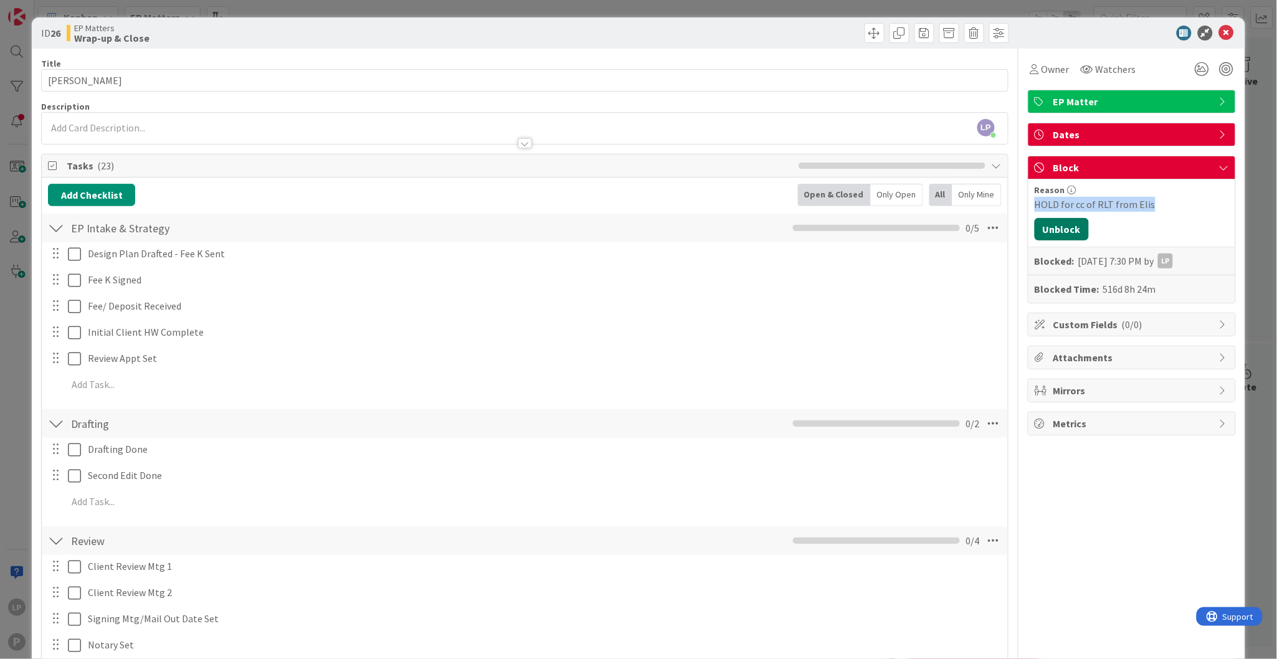
click at [1060, 234] on button "Unblock" at bounding box center [1062, 229] width 54 height 22
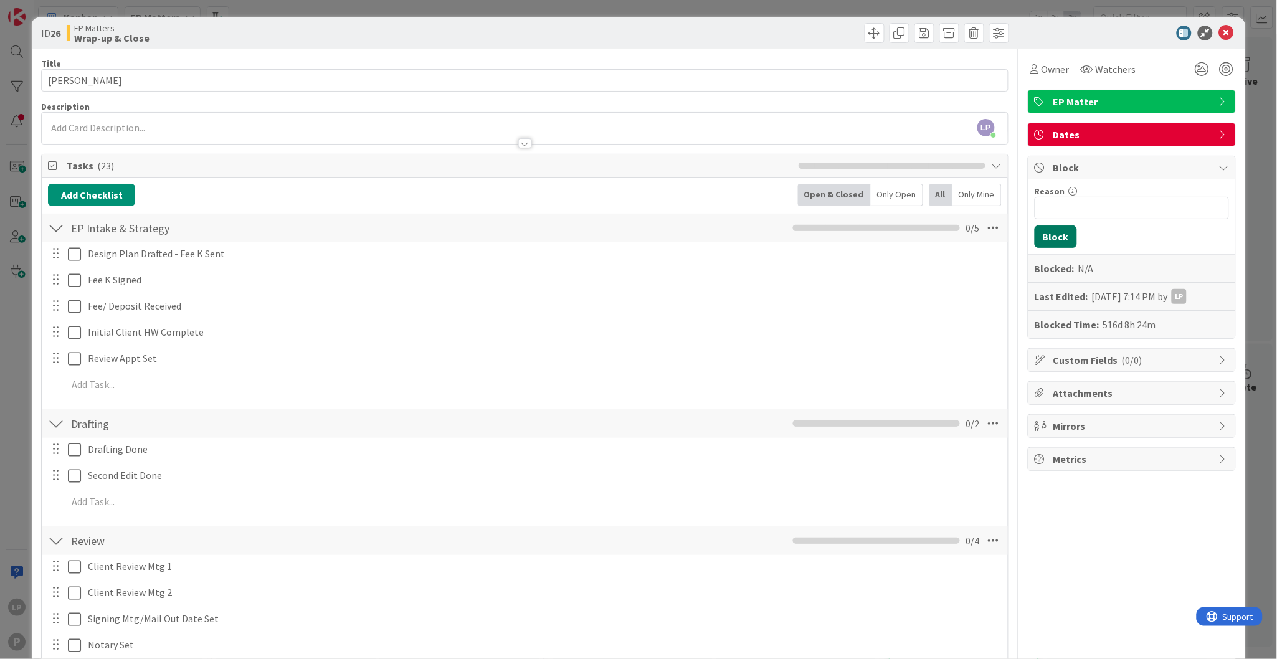
scroll to position [535, 1178]
click at [1057, 205] on input "Reason" at bounding box center [1132, 208] width 194 height 22
paste input "HOLD for cc of RLT from Elis"
type input "HOLD for cc of RLT from Elis"
click at [1044, 240] on button "Block" at bounding box center [1056, 237] width 42 height 22
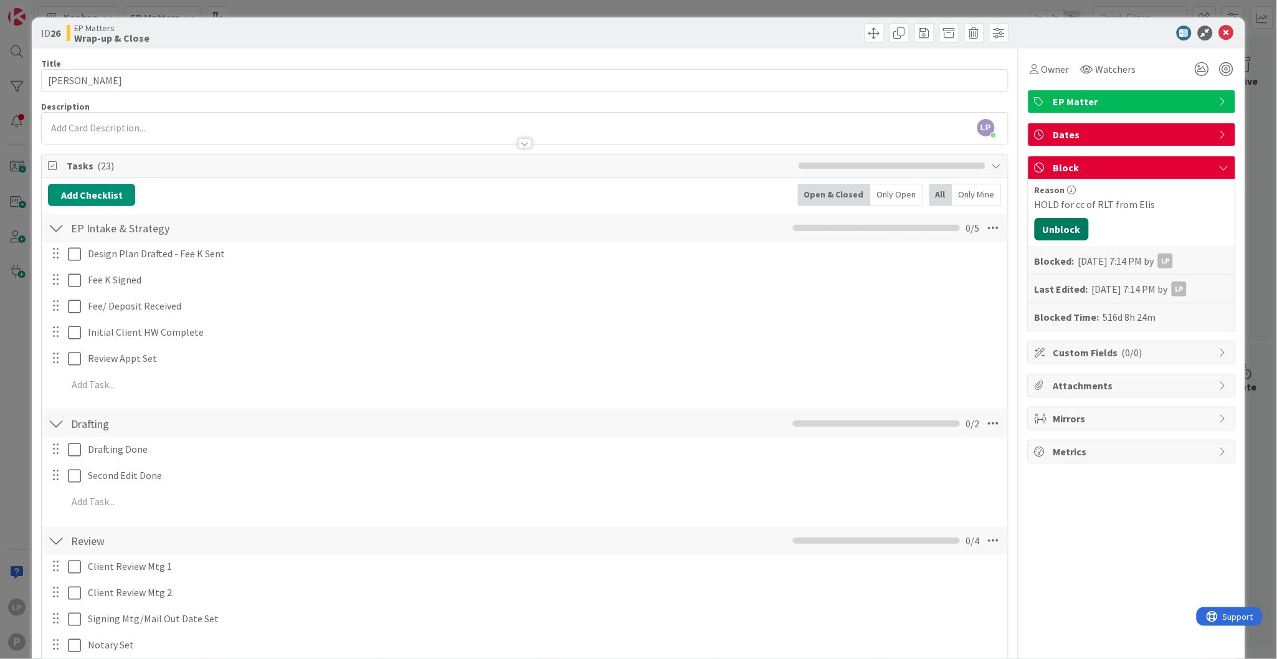
scroll to position [576, 1178]
click at [1219, 32] on icon at bounding box center [1226, 33] width 15 height 15
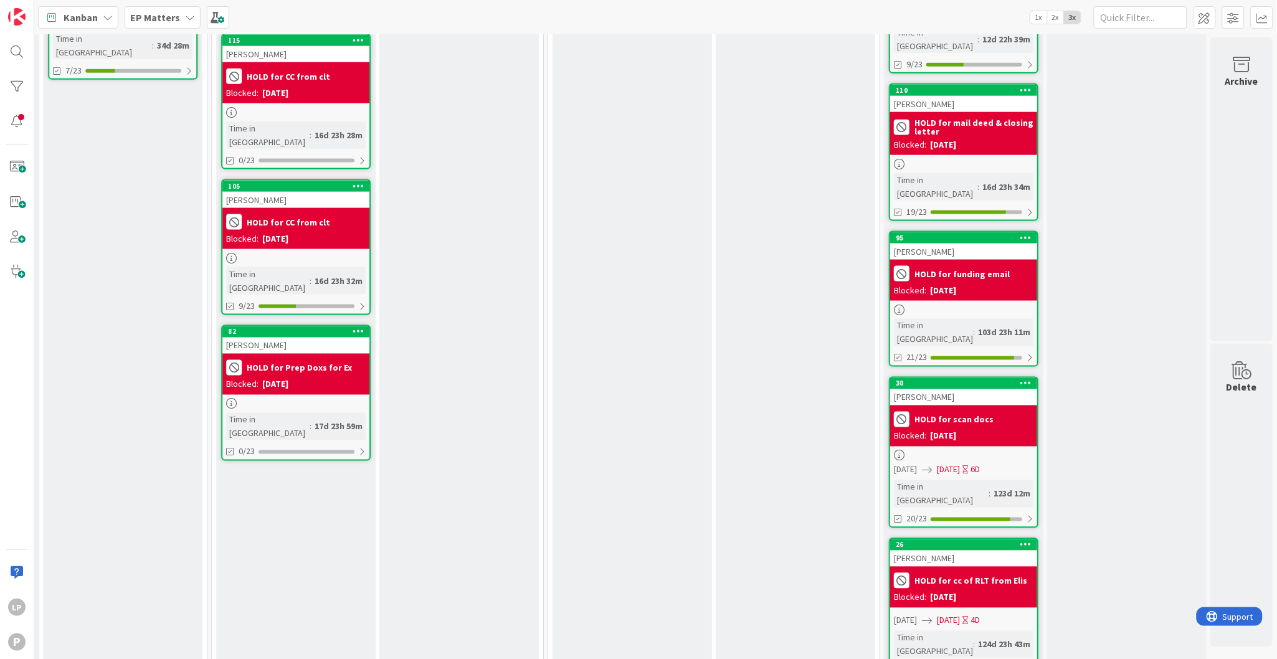
scroll to position [483, 1178]
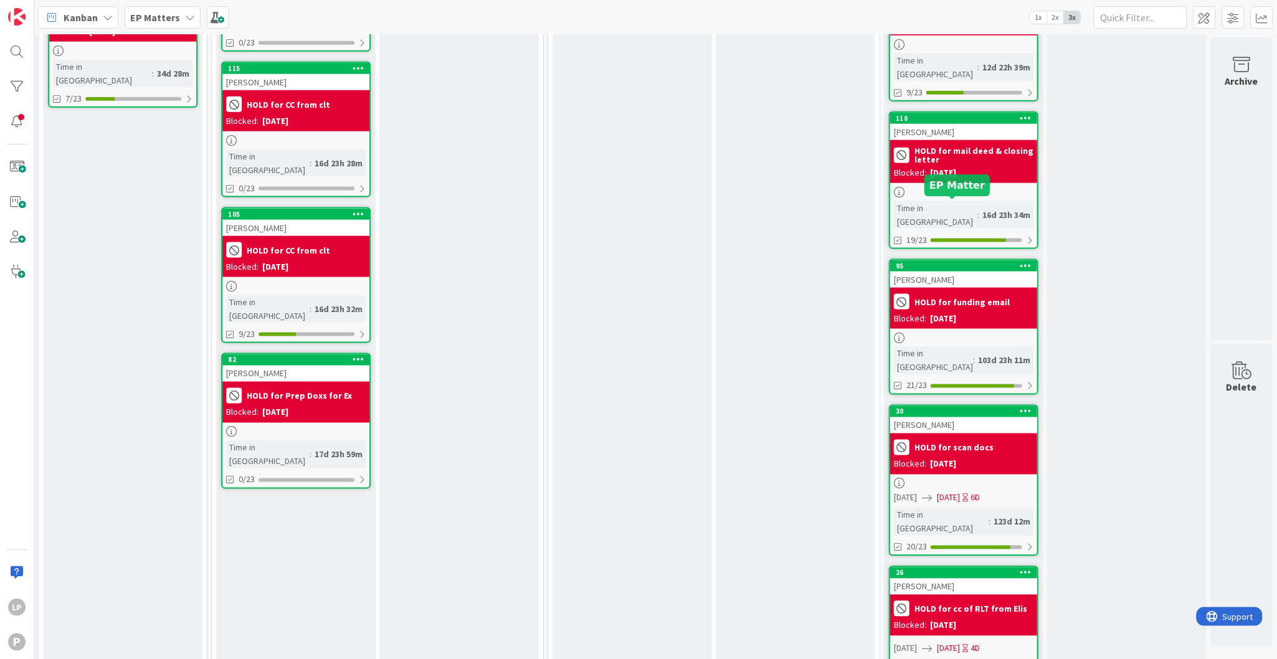
click at [958, 262] on div "95" at bounding box center [966, 266] width 141 height 9
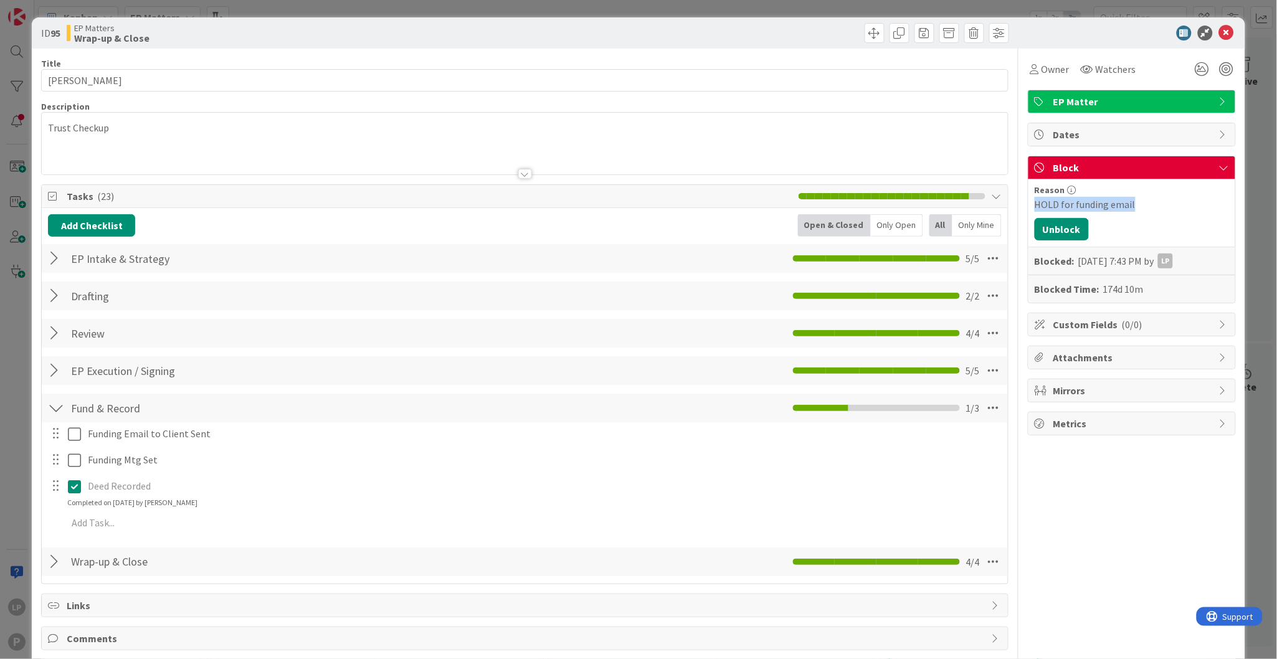
drag, startPoint x: 1022, startPoint y: 201, endPoint x: 1138, endPoint y: 202, distance: 115.9
click at [1138, 202] on div "HOLD for funding email" at bounding box center [1132, 204] width 194 height 15
copy div "HOLD for funding email"
click at [1063, 228] on button "Unblock" at bounding box center [1062, 229] width 54 height 22
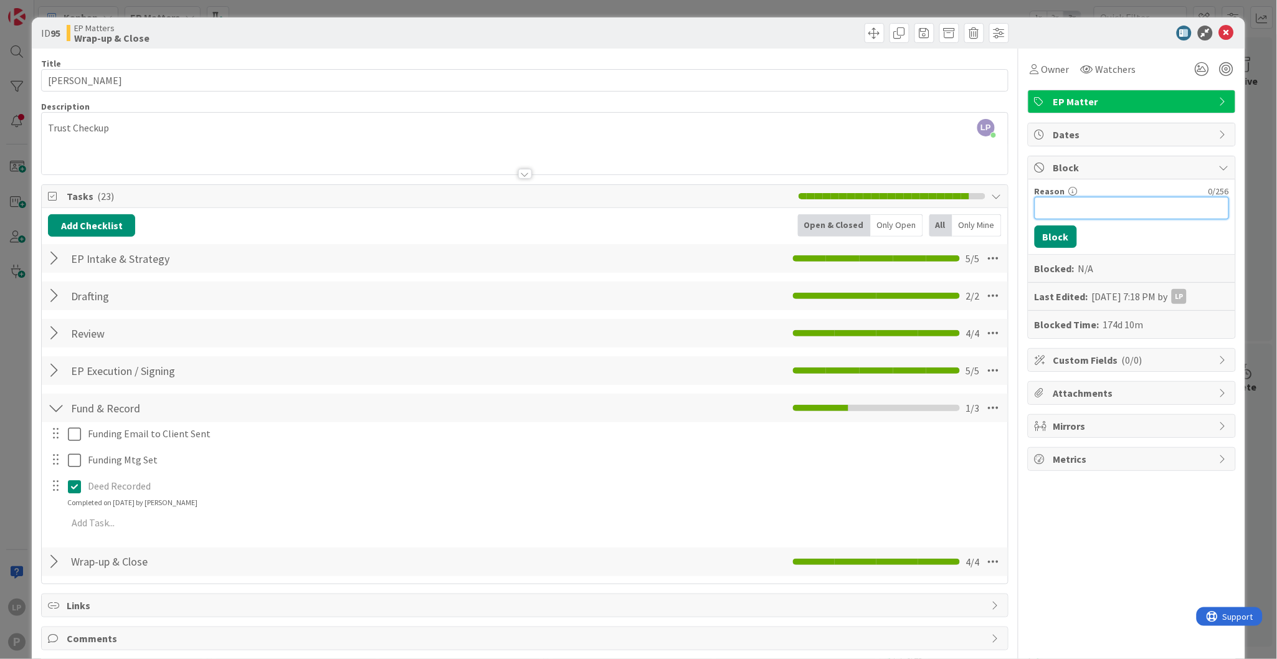
click at [1052, 213] on input "Reason" at bounding box center [1132, 208] width 194 height 22
paste input "HOLD for funding email"
type input "HOLD for funding email"
click at [1044, 239] on button "Block" at bounding box center [1056, 237] width 42 height 22
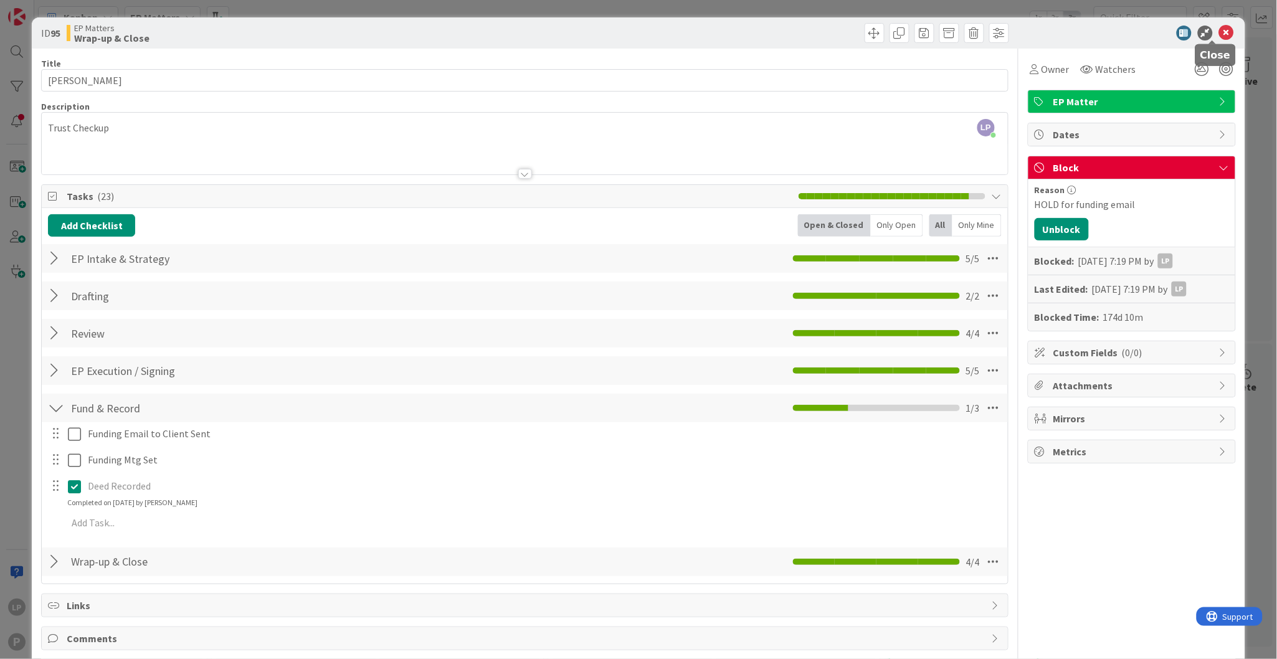
click at [1219, 35] on icon at bounding box center [1226, 33] width 15 height 15
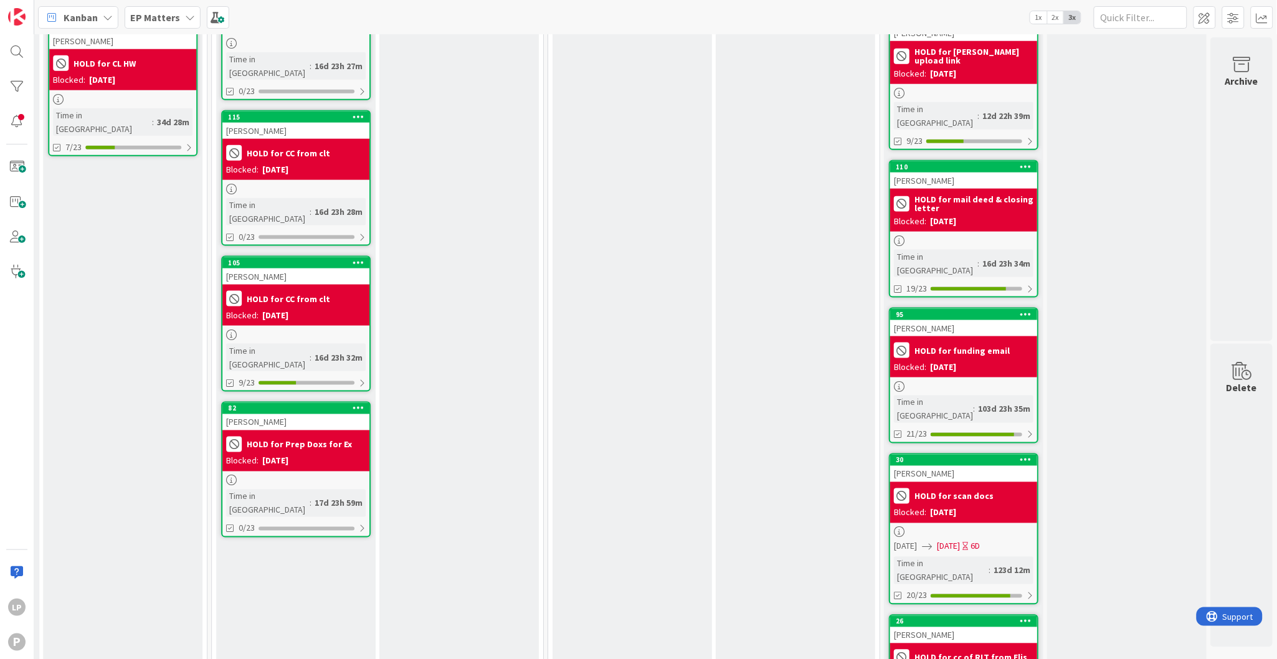
scroll to position [389, 1178]
